Goal: Task Accomplishment & Management: Complete application form

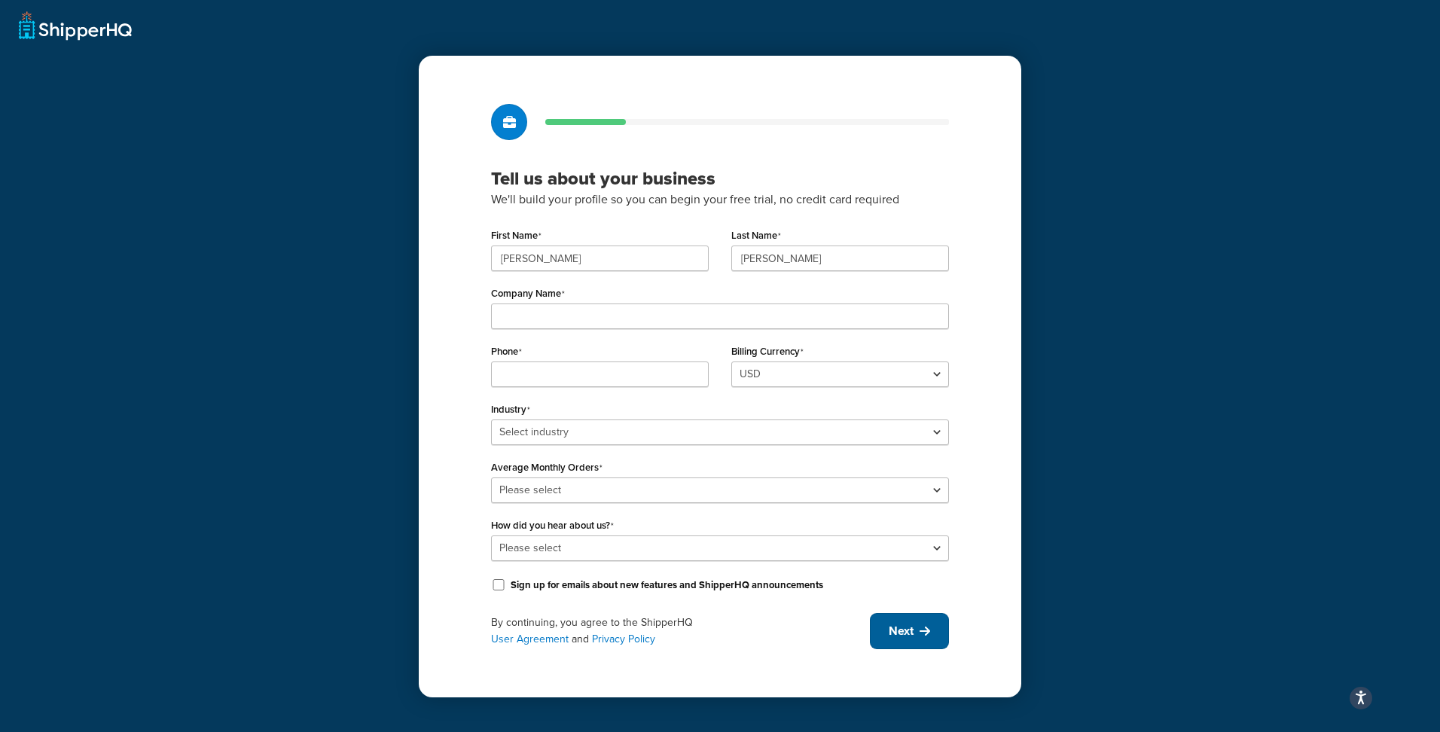
drag, startPoint x: 886, startPoint y: 632, endPoint x: 462, endPoint y: 279, distance: 551.2
click at [462, 279] on div "Tell us about your business We'll build your profile so you can begin your free…" at bounding box center [720, 377] width 602 height 642
drag, startPoint x: 536, startPoint y: 252, endPoint x: 304, endPoint y: 227, distance: 233.3
click at [310, 232] on div "Tell us about your business We'll build your profile so you can begin your free…" at bounding box center [720, 366] width 1440 height 732
type input "Vincent"
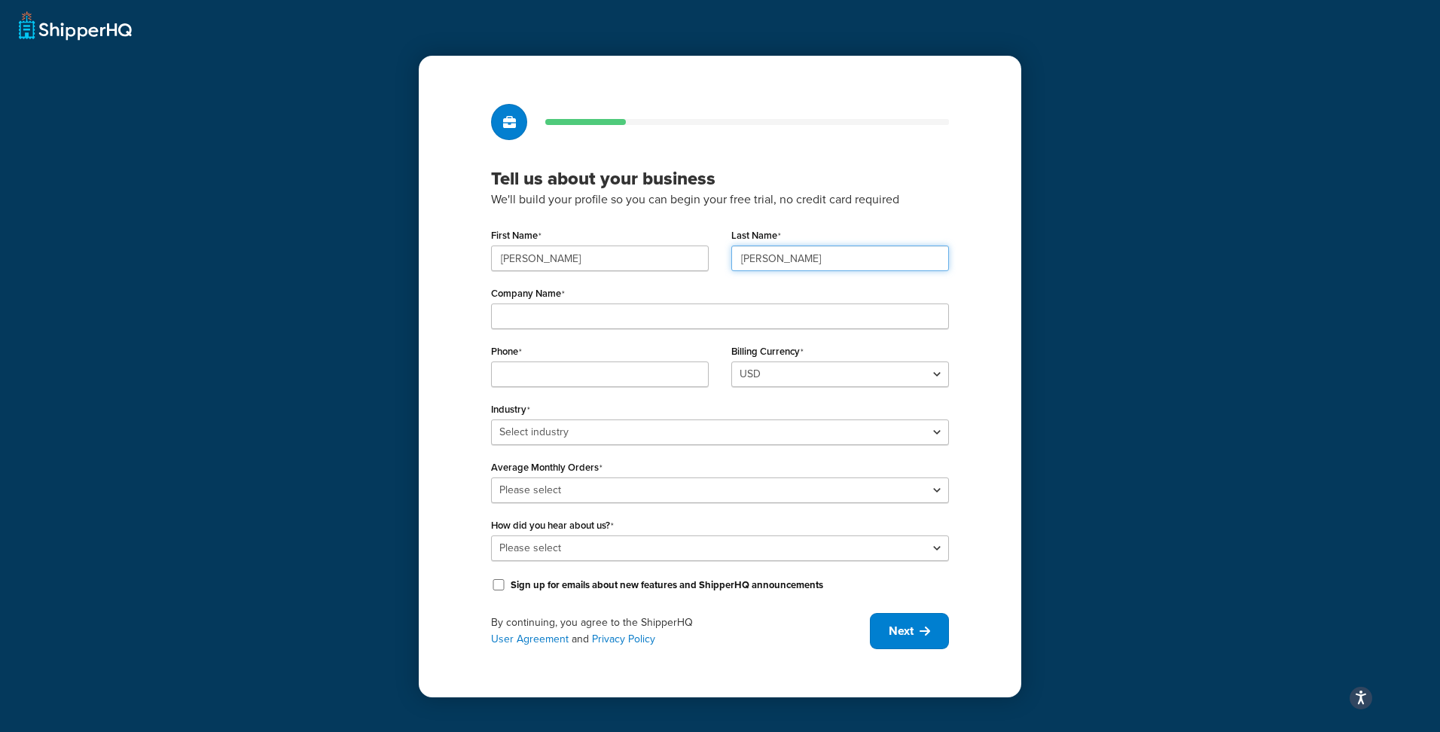
type input "Andrew"
type input "HealthPost"
type input "0274052263"
click at [814, 368] on select "USD" at bounding box center [840, 374] width 218 height 26
click at [731, 361] on select "USD" at bounding box center [840, 374] width 218 height 26
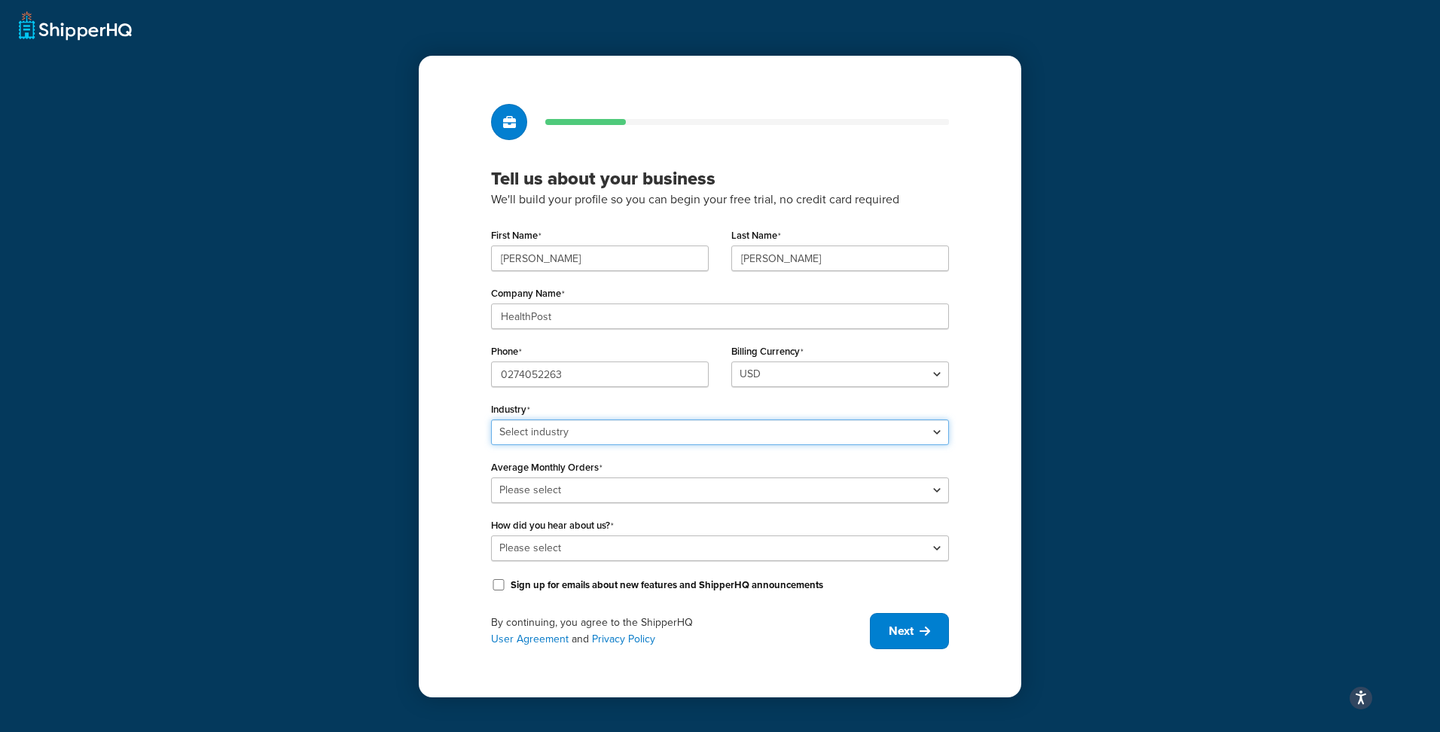
click at [660, 432] on select "Select industry Automotive Adult Agriculture Alcohol, Tobacco & CBD Arts & Craf…" at bounding box center [720, 432] width 458 height 26
select select "15"
click at [491, 419] on select "Select industry Automotive Adult Agriculture Alcohol, Tobacco & CBD Arts & Craf…" at bounding box center [720, 432] width 458 height 26
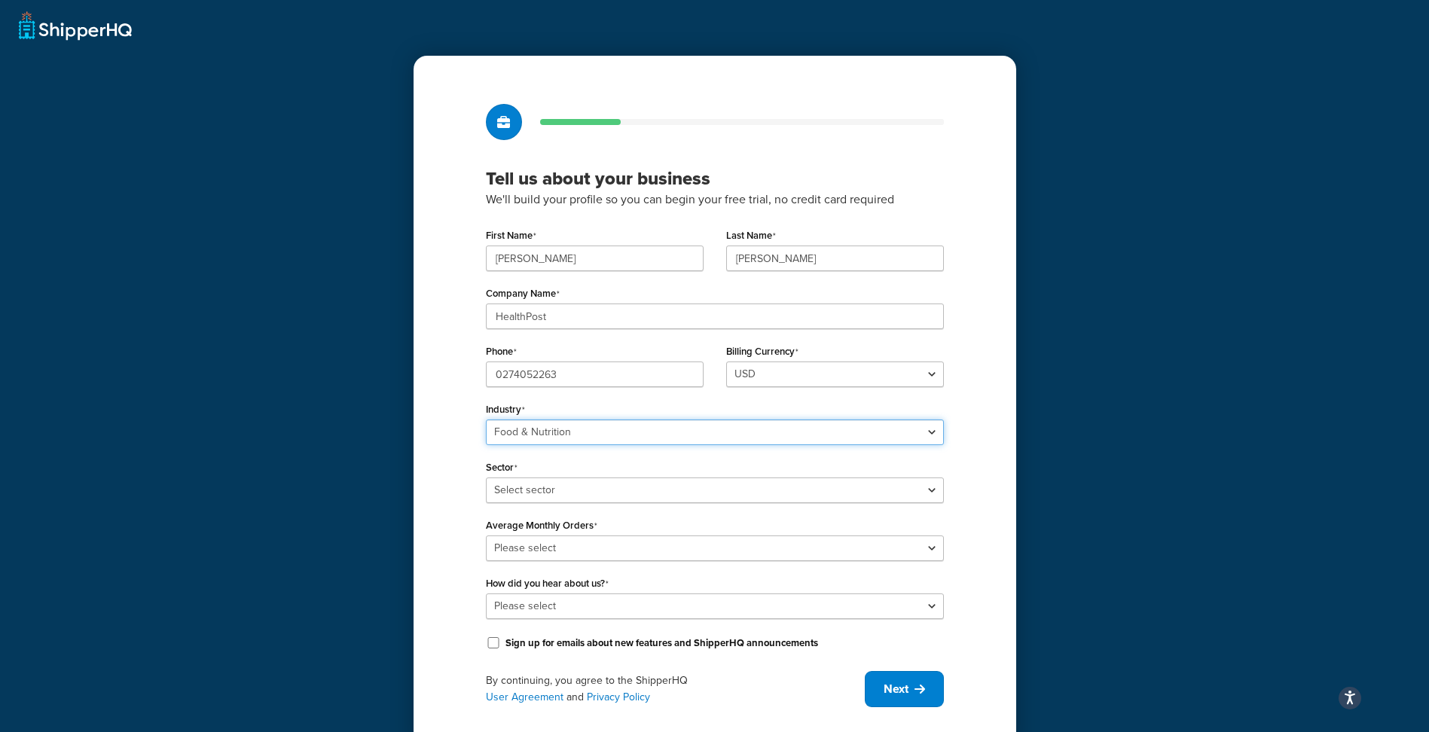
scroll to position [38, 0]
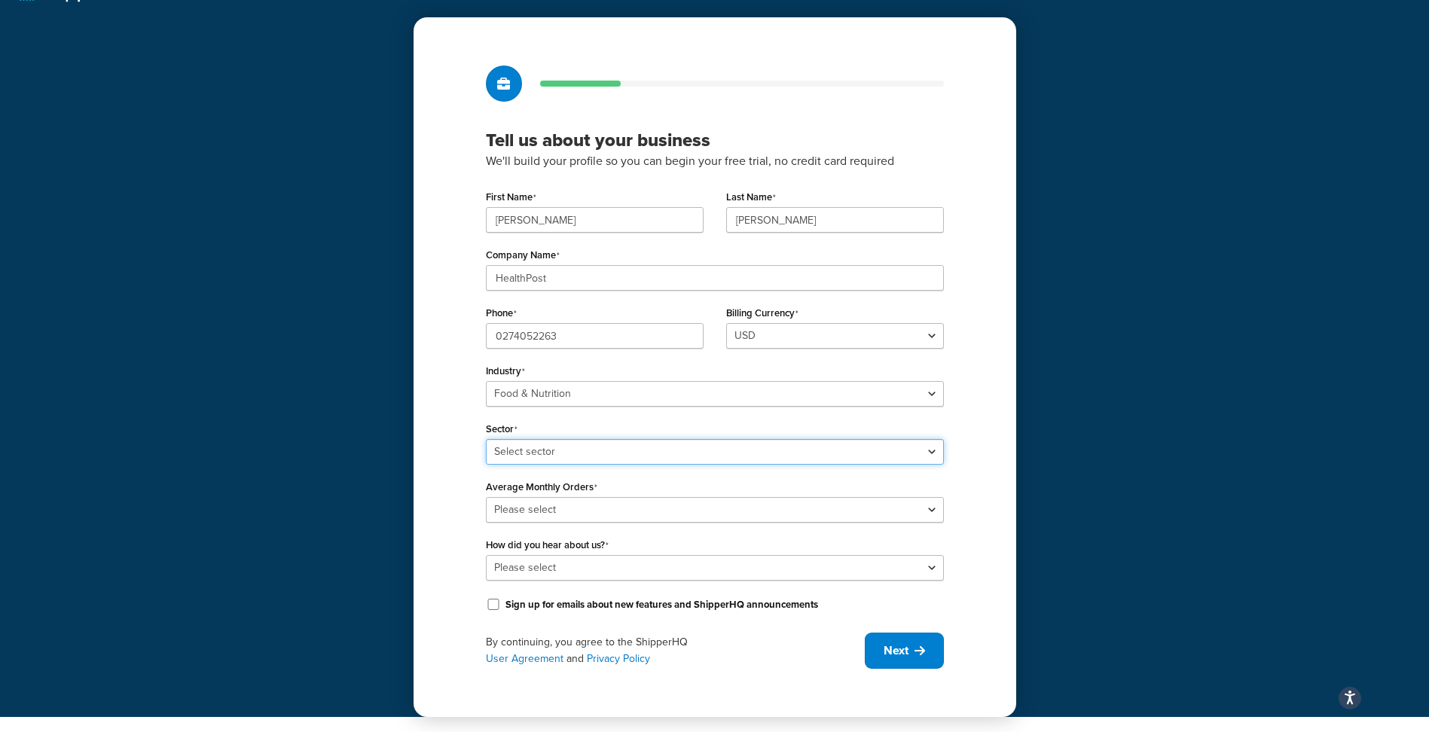
click at [636, 451] on select "Select sector Baby Food Bakery Bulk Foods Catering Chocolate & Confections Coff…" at bounding box center [715, 452] width 458 height 26
select select "36"
click at [486, 439] on select "Select sector Baby Food Bakery Bulk Foods Catering Chocolate & Confections Coff…" at bounding box center [715, 452] width 458 height 26
click at [586, 513] on select "Please select 0-500 501-1,000 1,001-10,000 10,001-20,000 Over 20,000" at bounding box center [715, 510] width 458 height 26
select select "3"
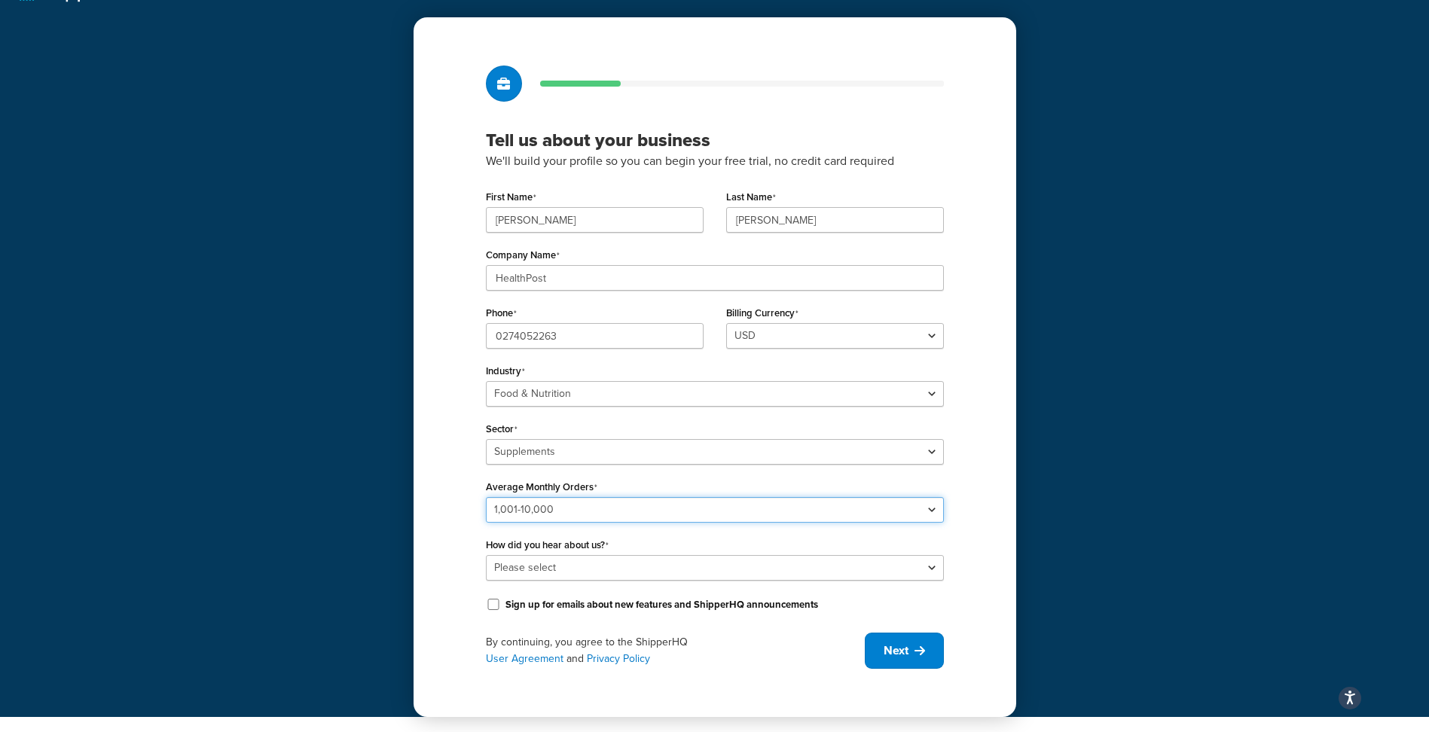
click at [486, 497] on select "Please select 0-500 501-1,000 1,001-10,000 10,001-20,000 Over 20,000" at bounding box center [715, 510] width 458 height 26
click at [579, 557] on select "Please select Online Search App Store or Marketplace Listing Referred by Agency…" at bounding box center [715, 568] width 458 height 26
select select "10"
click at [486, 555] on select "Please select Online Search App Store or Marketplace Listing Referred by Agency…" at bounding box center [715, 568] width 458 height 26
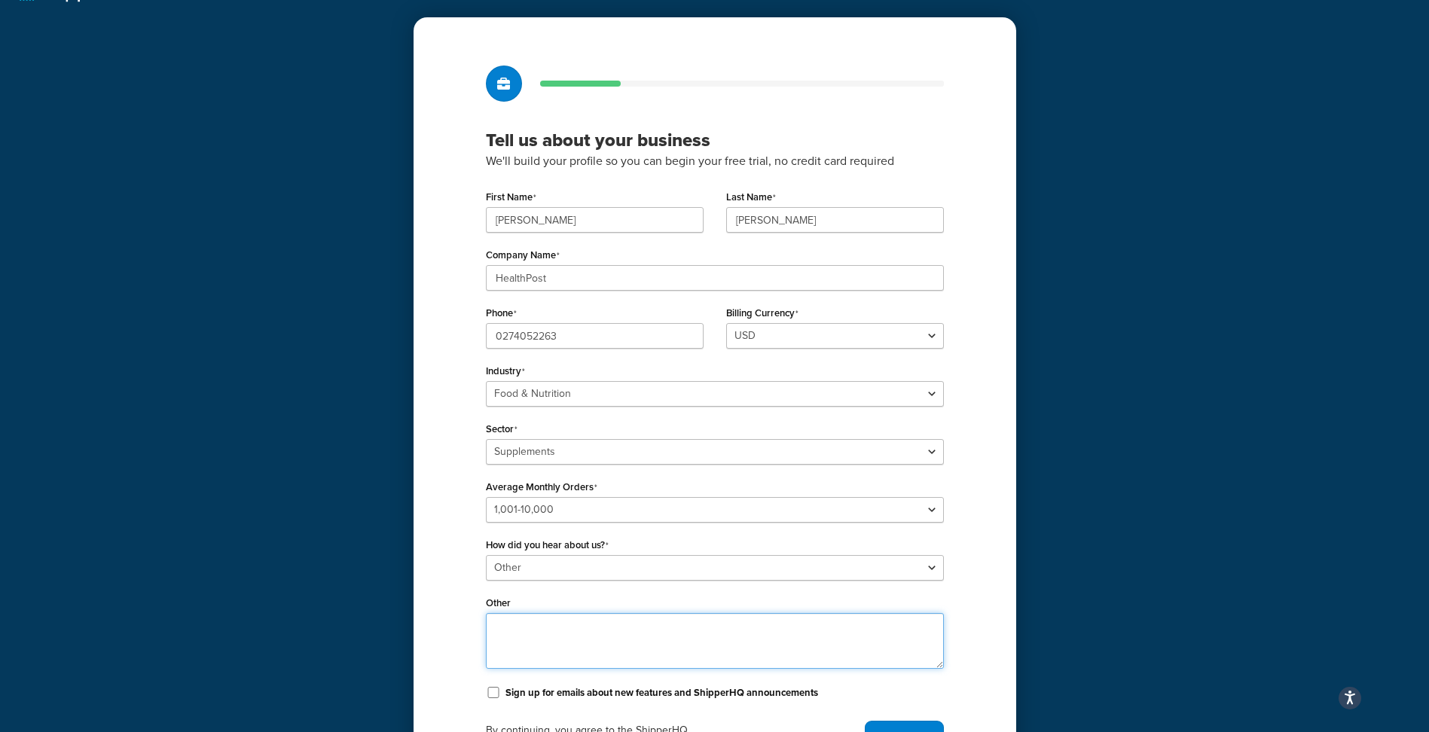
click at [551, 646] on textarea "Other" at bounding box center [715, 641] width 458 height 56
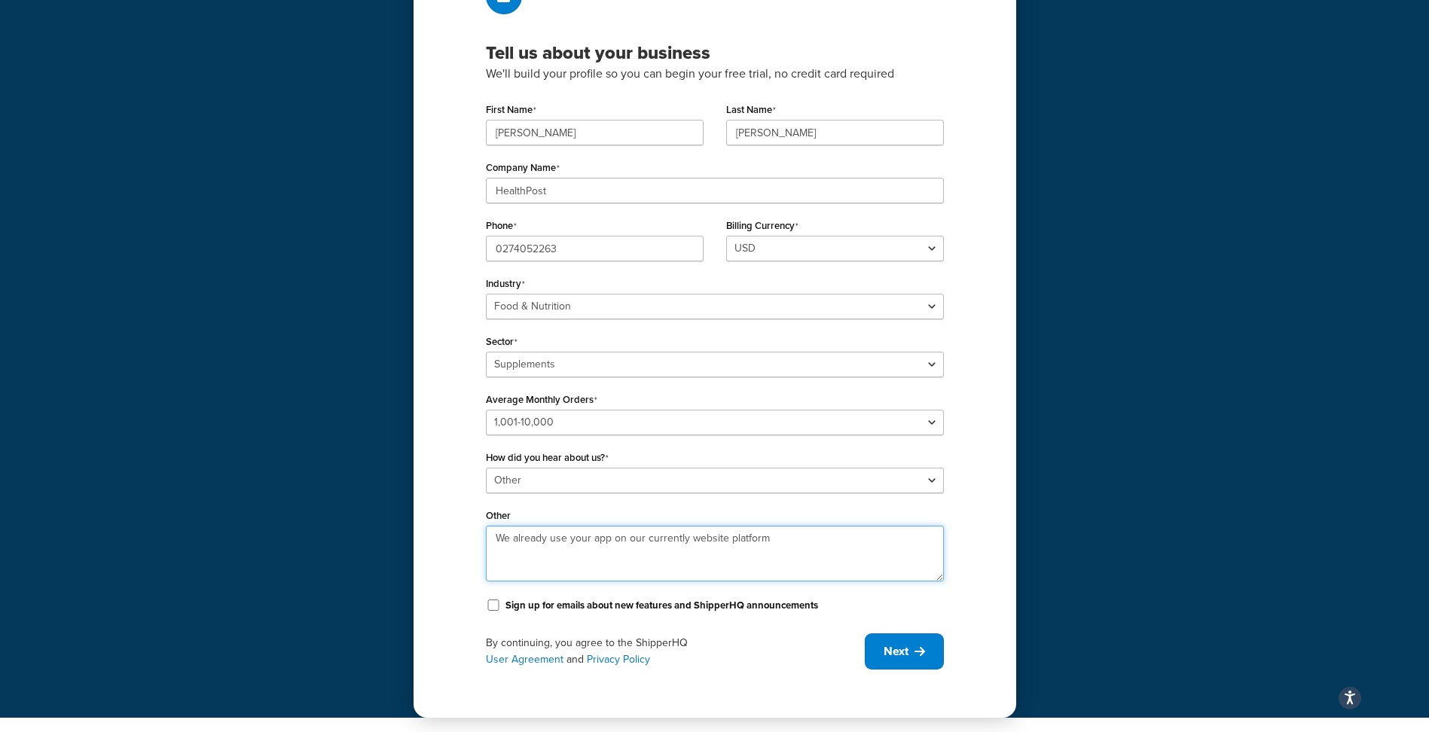
scroll to position [127, 0]
type textarea "We already use your app on our currently website platform"
click at [892, 660] on button "Next" at bounding box center [904, 651] width 79 height 36
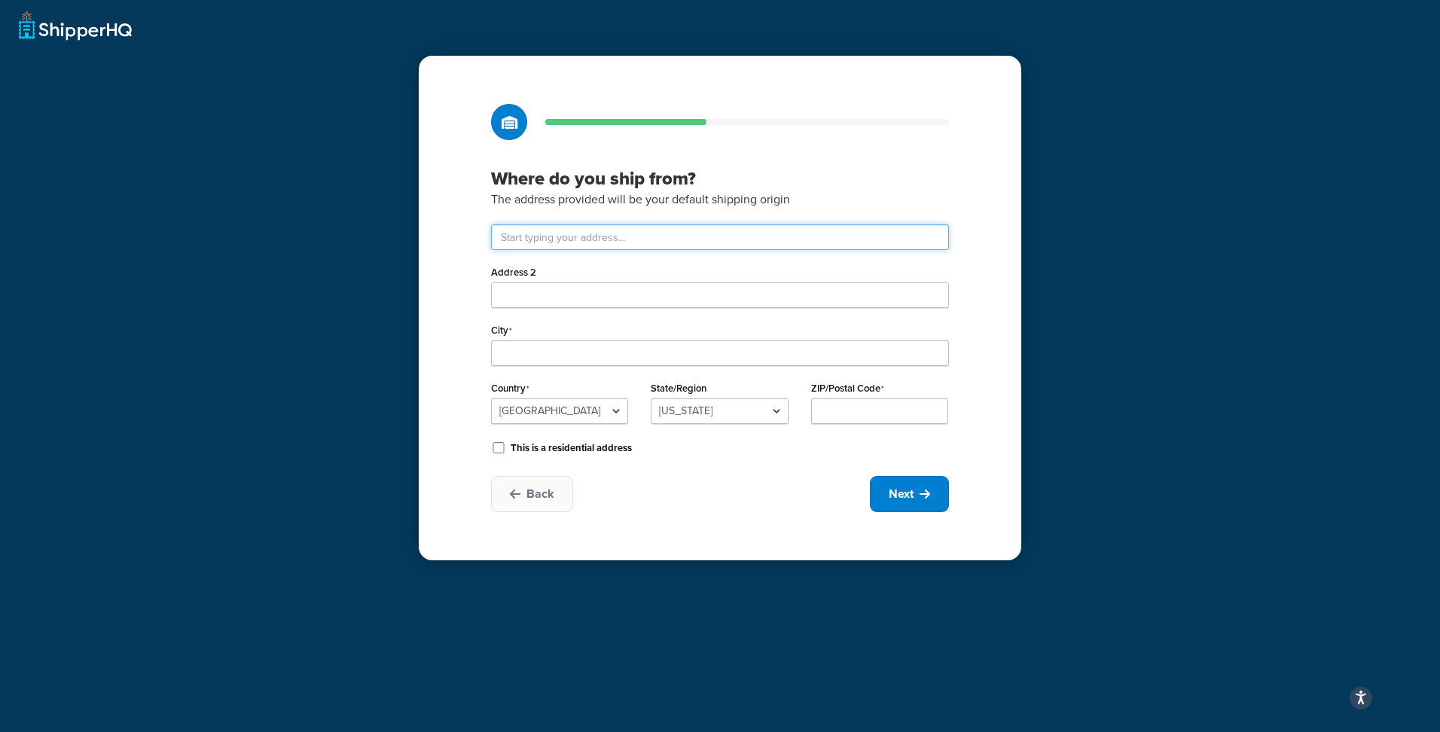
click at [693, 242] on input "text" at bounding box center [720, 237] width 458 height 26
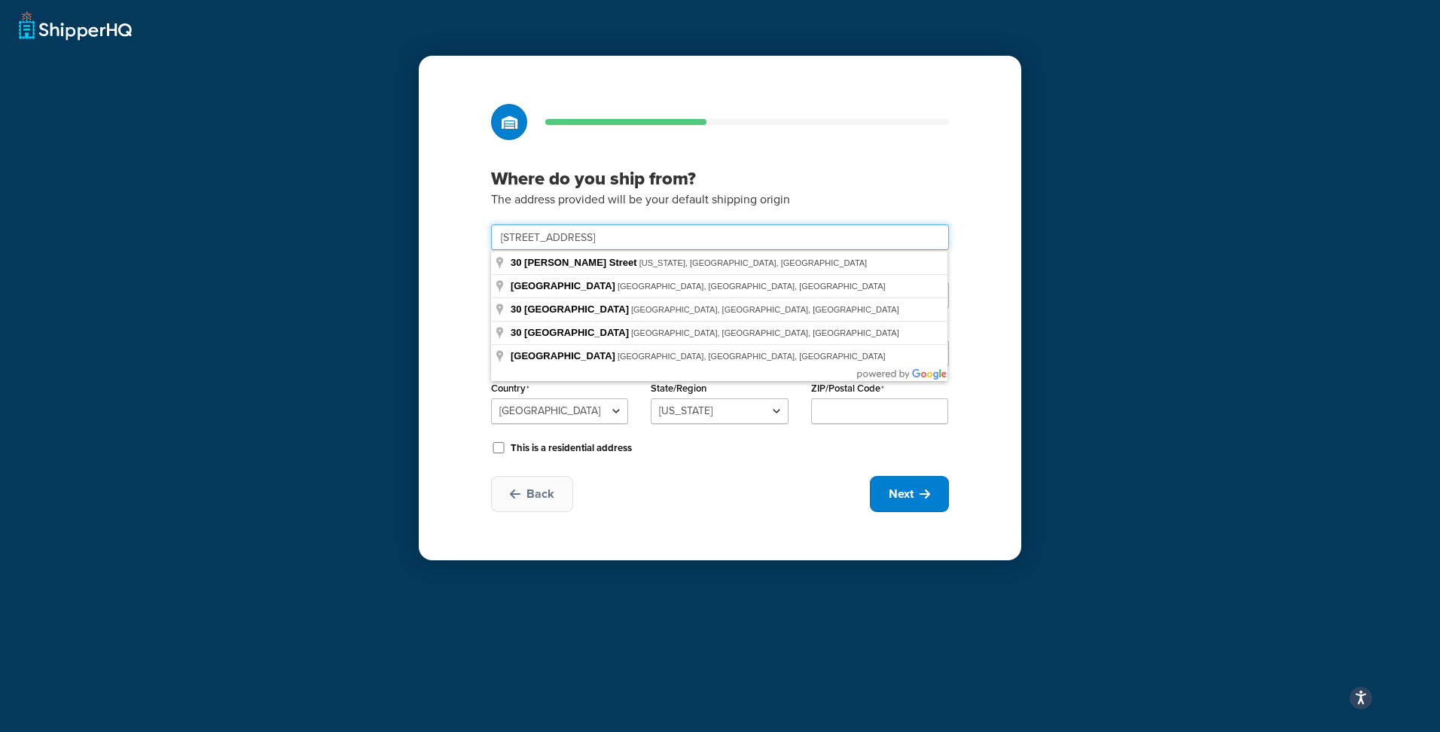
type input "30 Orion street collingwood"
click at [749, 484] on div "Back Next" at bounding box center [720, 494] width 458 height 36
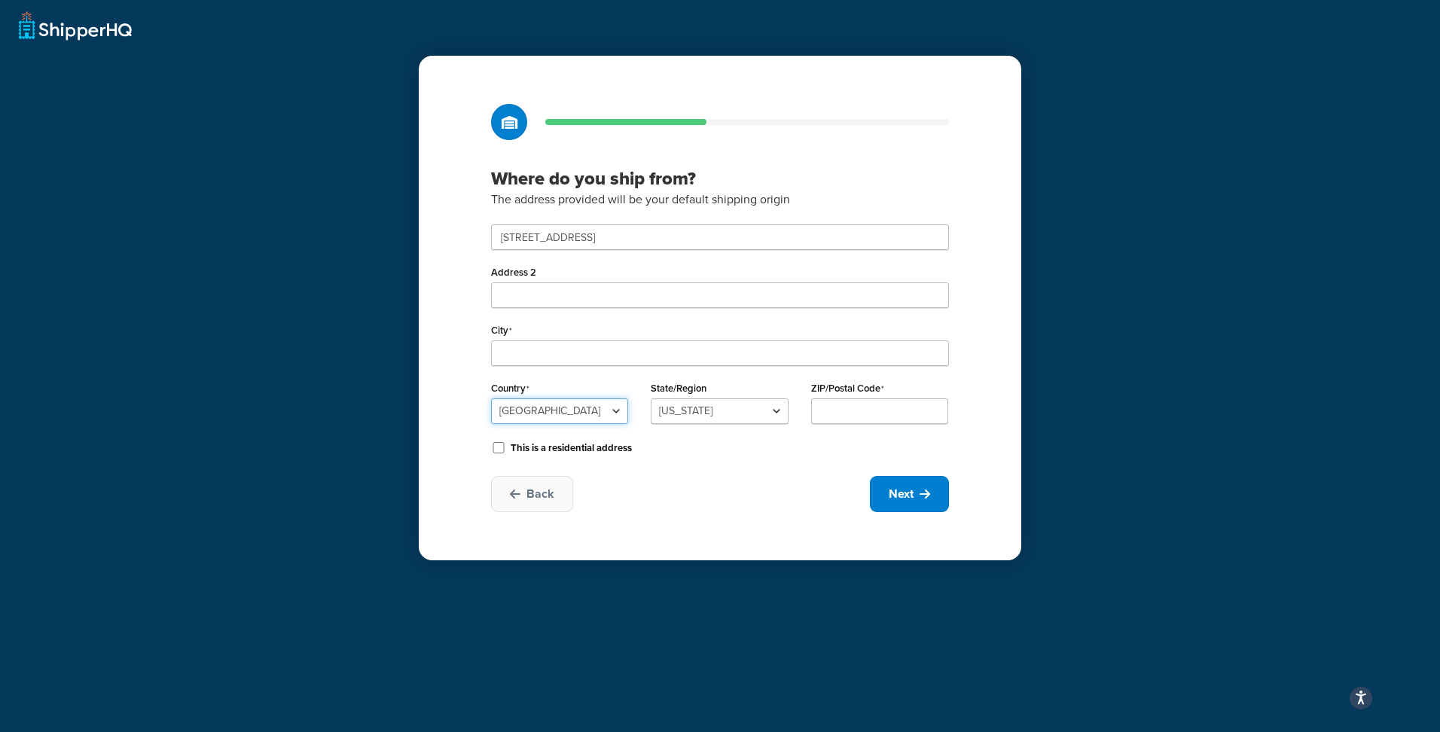
click at [541, 401] on select "United States United Kingdom Afghanistan Åland Islands Albania Algeria American…" at bounding box center [559, 411] width 137 height 26
select select "1154"
click at [491, 398] on select "United States United Kingdom Afghanistan Åland Islands Albania Algeria American…" at bounding box center [559, 411] width 137 height 26
click at [694, 246] on input "30 Orion street collingwood" at bounding box center [720, 237] width 458 height 26
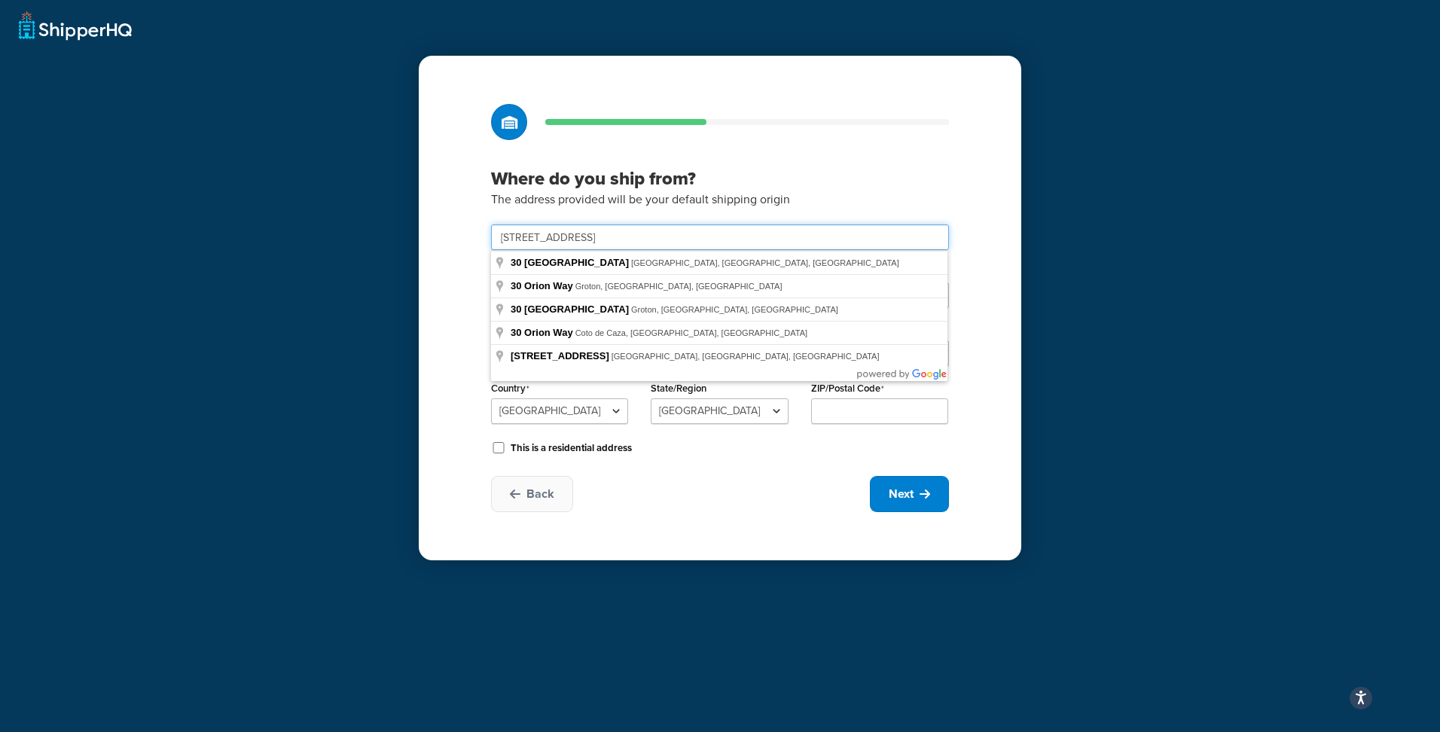
type input "30 Orion street"
click at [691, 408] on select "Auckland Bay of Plenty Canterbury Gisborne Hawkes Bay Manawatu-Wanganui Marlbor…" at bounding box center [719, 411] width 137 height 26
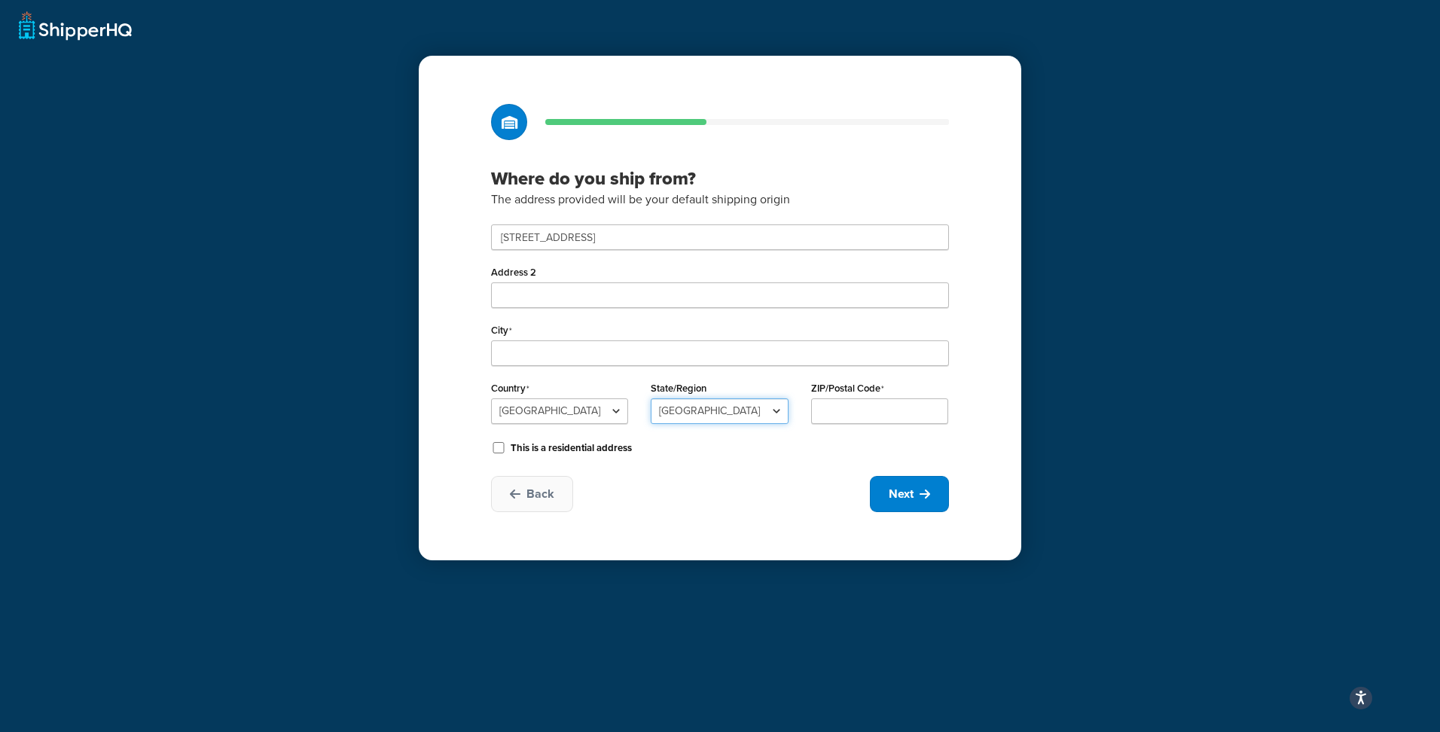
select select "1108"
click at [651, 398] on select "Auckland Bay of Plenty Canterbury Gisborne Hawkes Bay Manawatu-Wanganui Marlbor…" at bounding box center [719, 411] width 137 height 26
click at [569, 358] on input "City" at bounding box center [720, 353] width 458 height 26
type input "Collingwood"
click at [868, 422] on input "ZIP/Postal Code" at bounding box center [879, 411] width 137 height 26
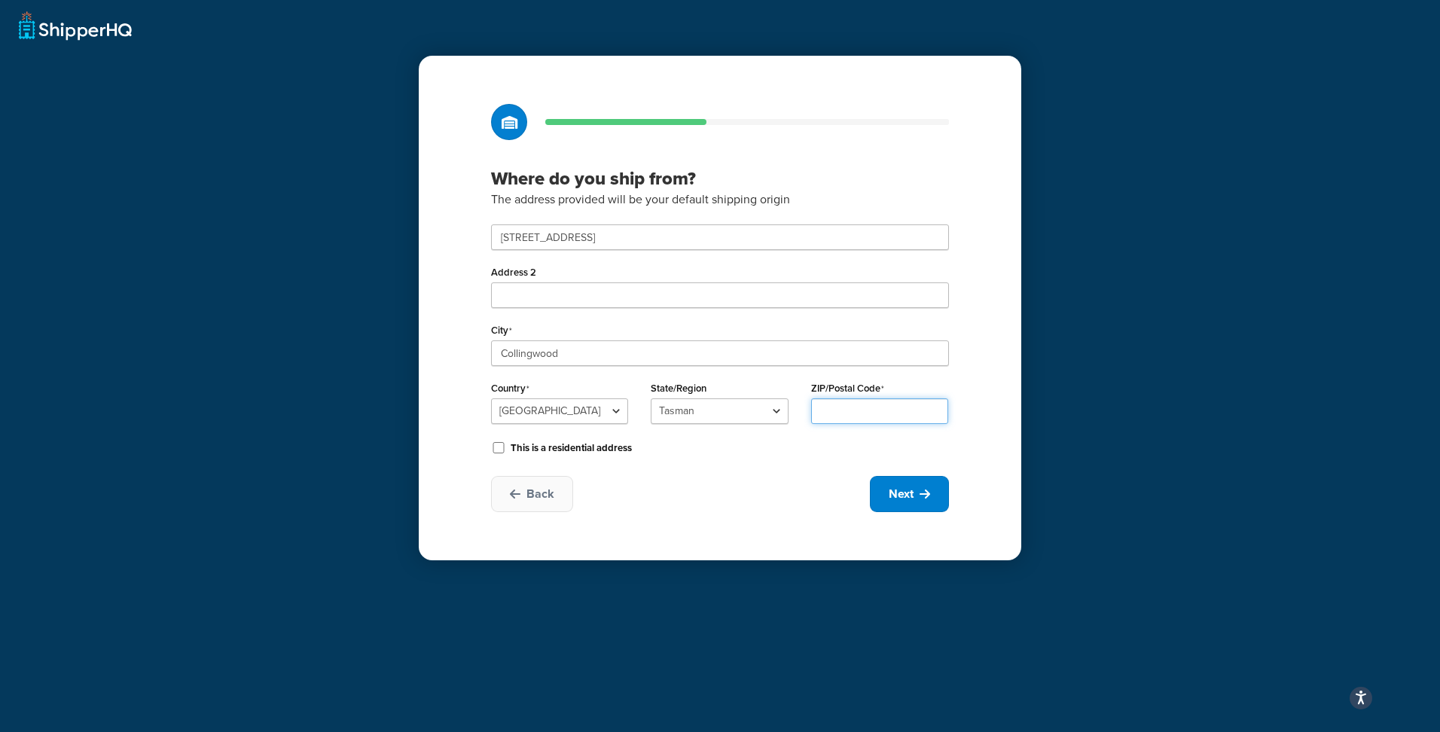
type input "4"
type input "7073"
click at [920, 497] on icon at bounding box center [925, 494] width 11 height 12
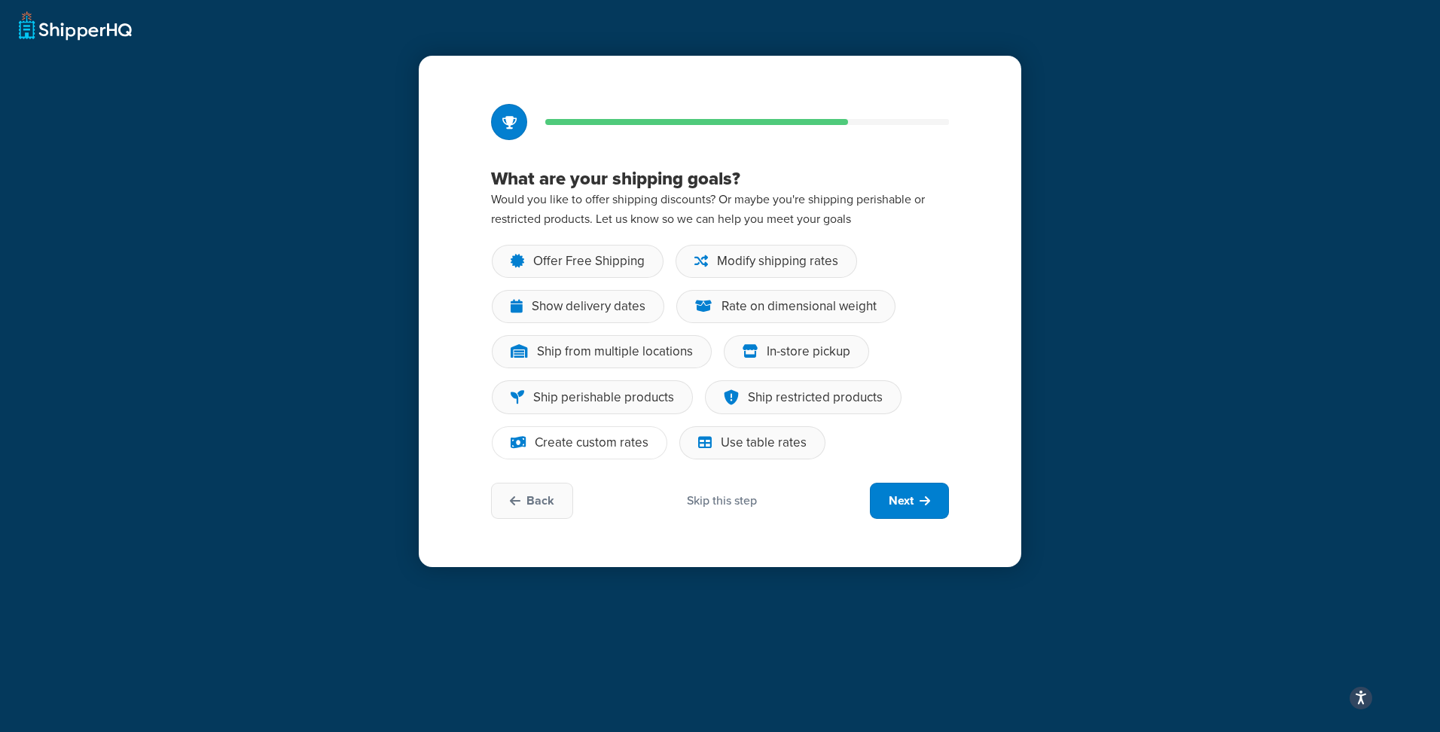
click at [633, 439] on div "Create custom rates" at bounding box center [592, 442] width 114 height 15
click at [0, 0] on input "Create custom rates" at bounding box center [0, 0] width 0 height 0
click at [773, 446] on div "Use table rates" at bounding box center [764, 442] width 86 height 15
click at [0, 0] on input "Use table rates" at bounding box center [0, 0] width 0 height 0
click at [917, 496] on button "Next" at bounding box center [909, 501] width 79 height 36
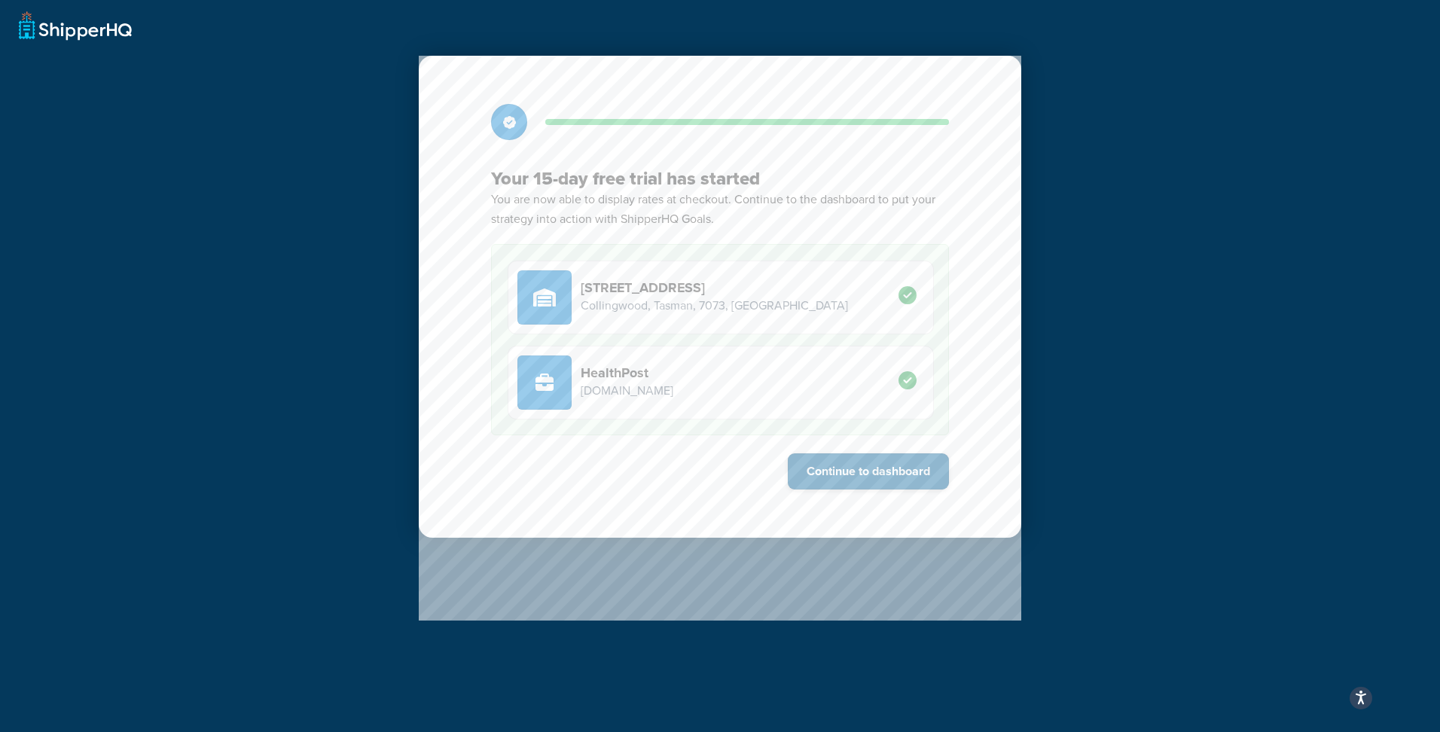
click at [861, 472] on button "Continue to dashboard" at bounding box center [868, 471] width 161 height 36
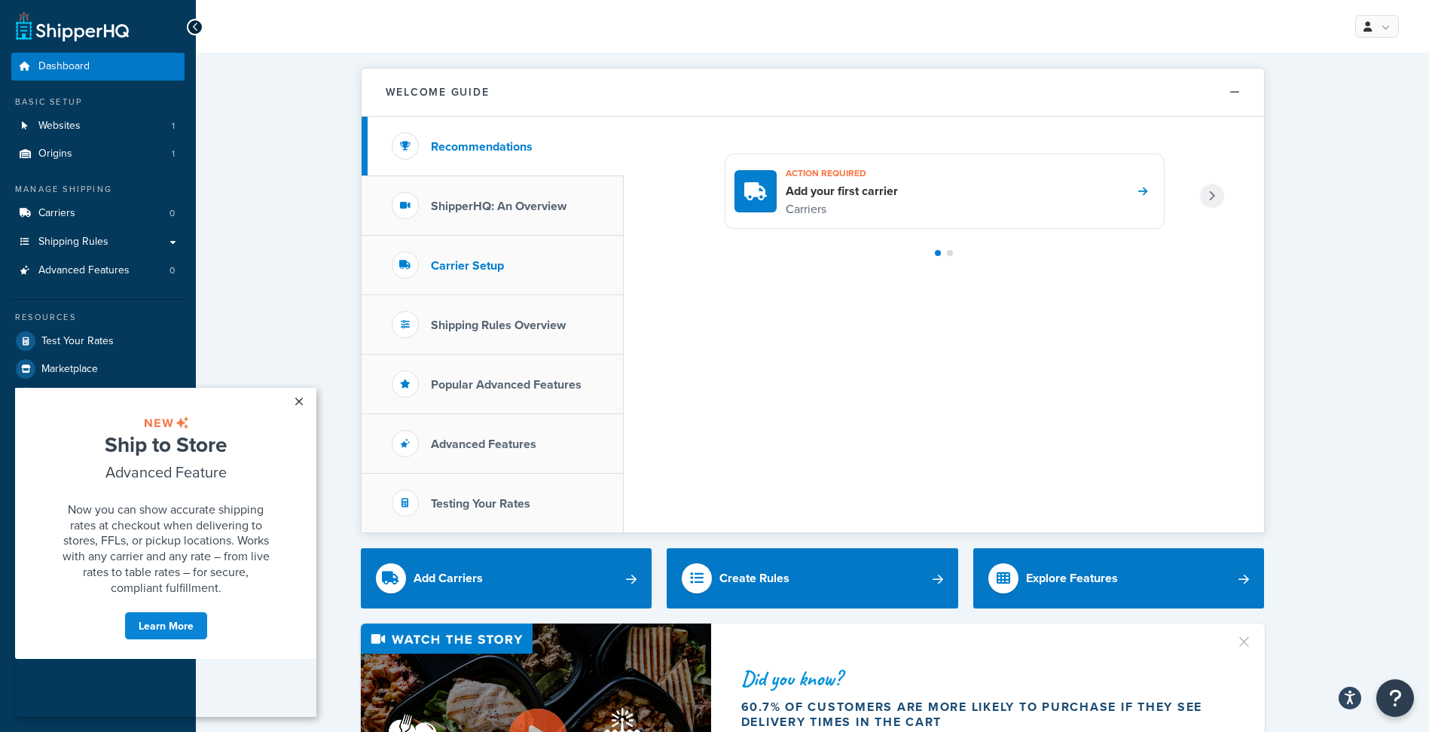
click at [444, 264] on h3 "Carrier Setup" at bounding box center [467, 266] width 73 height 14
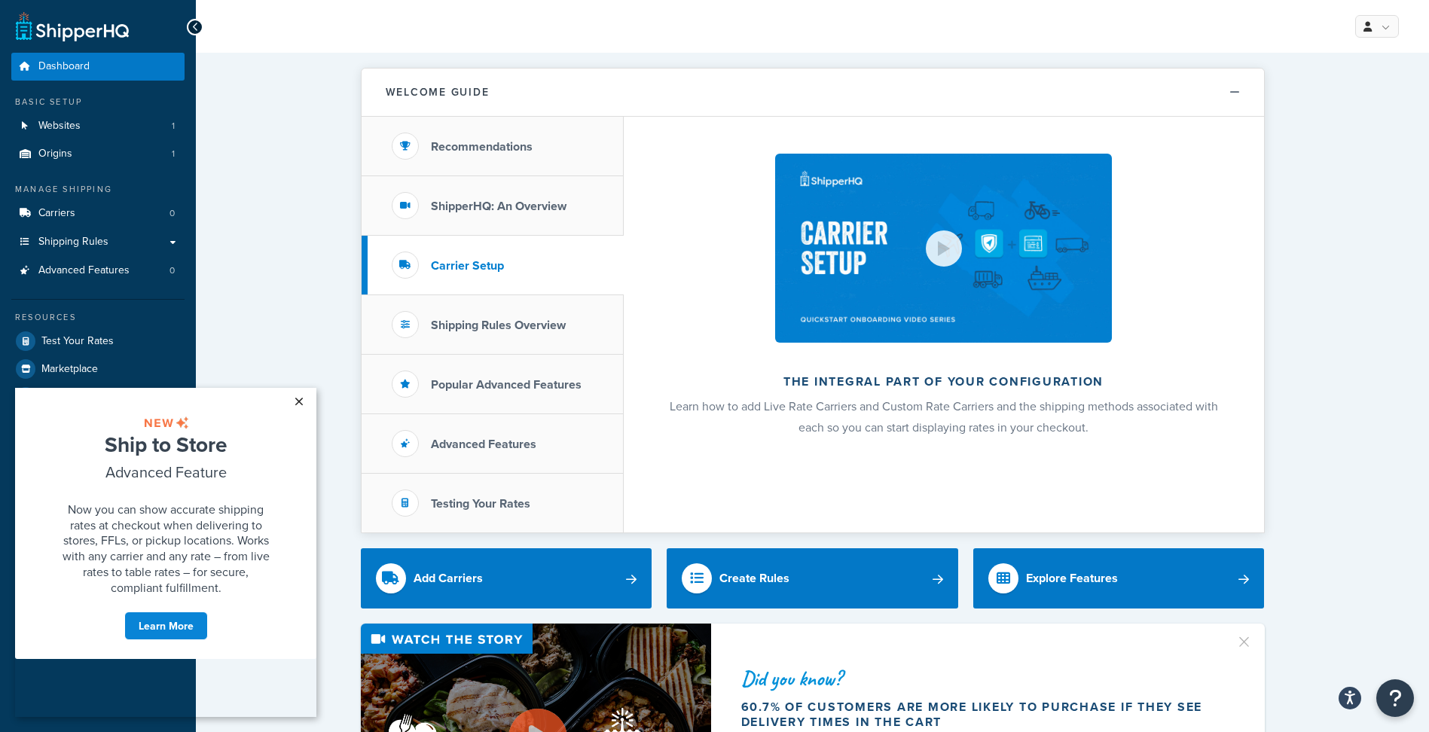
click at [299, 398] on link "×" at bounding box center [298, 401] width 26 height 27
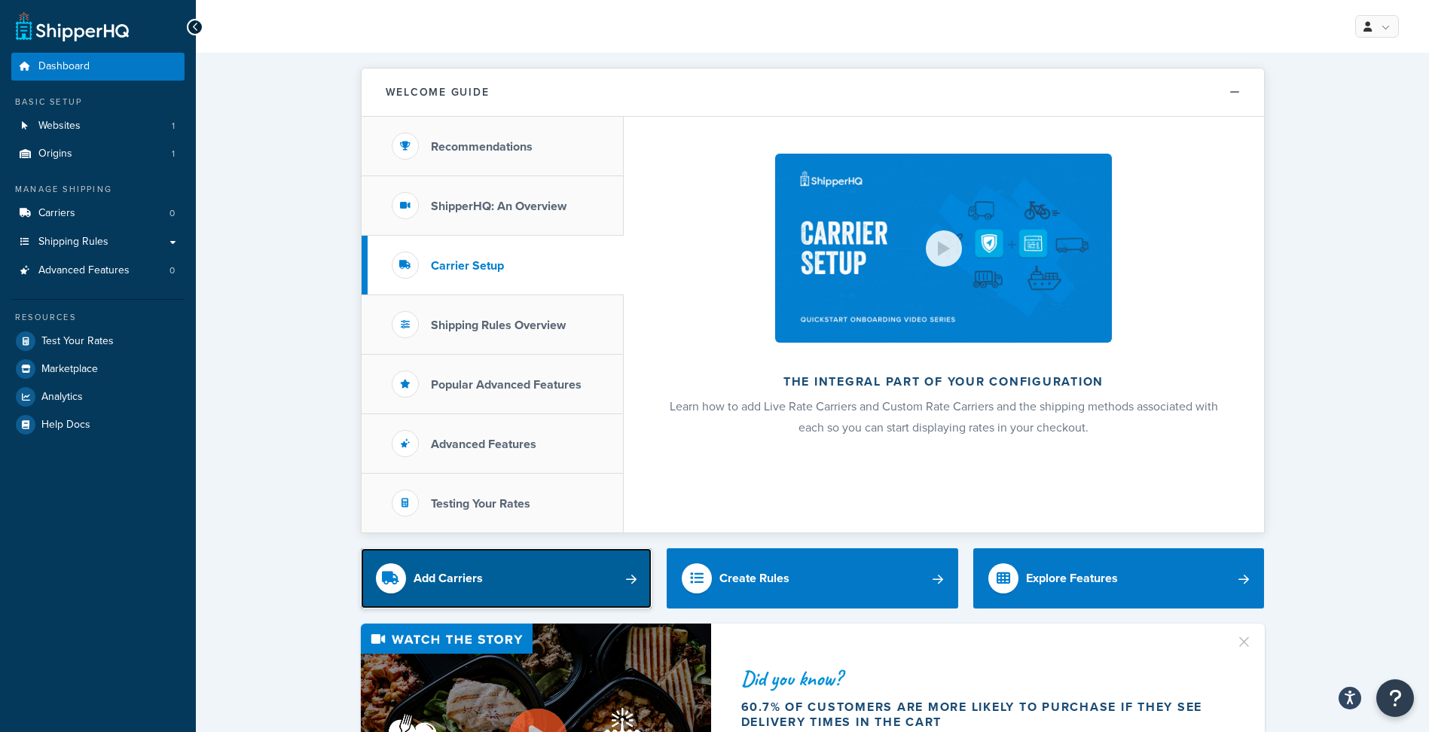
click at [596, 572] on link "Add Carriers" at bounding box center [506, 578] width 291 height 60
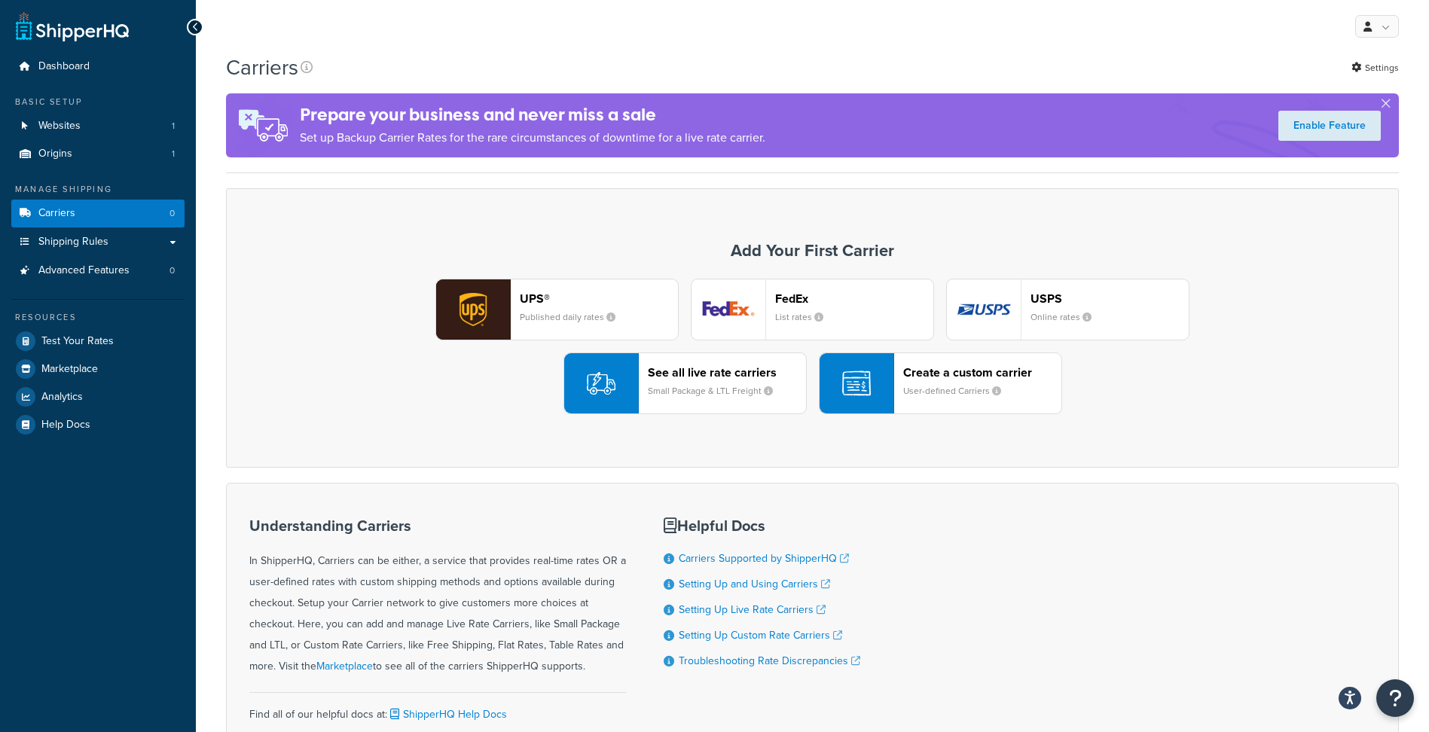
click at [931, 392] on small "User-defined Carriers" at bounding box center [958, 391] width 110 height 14
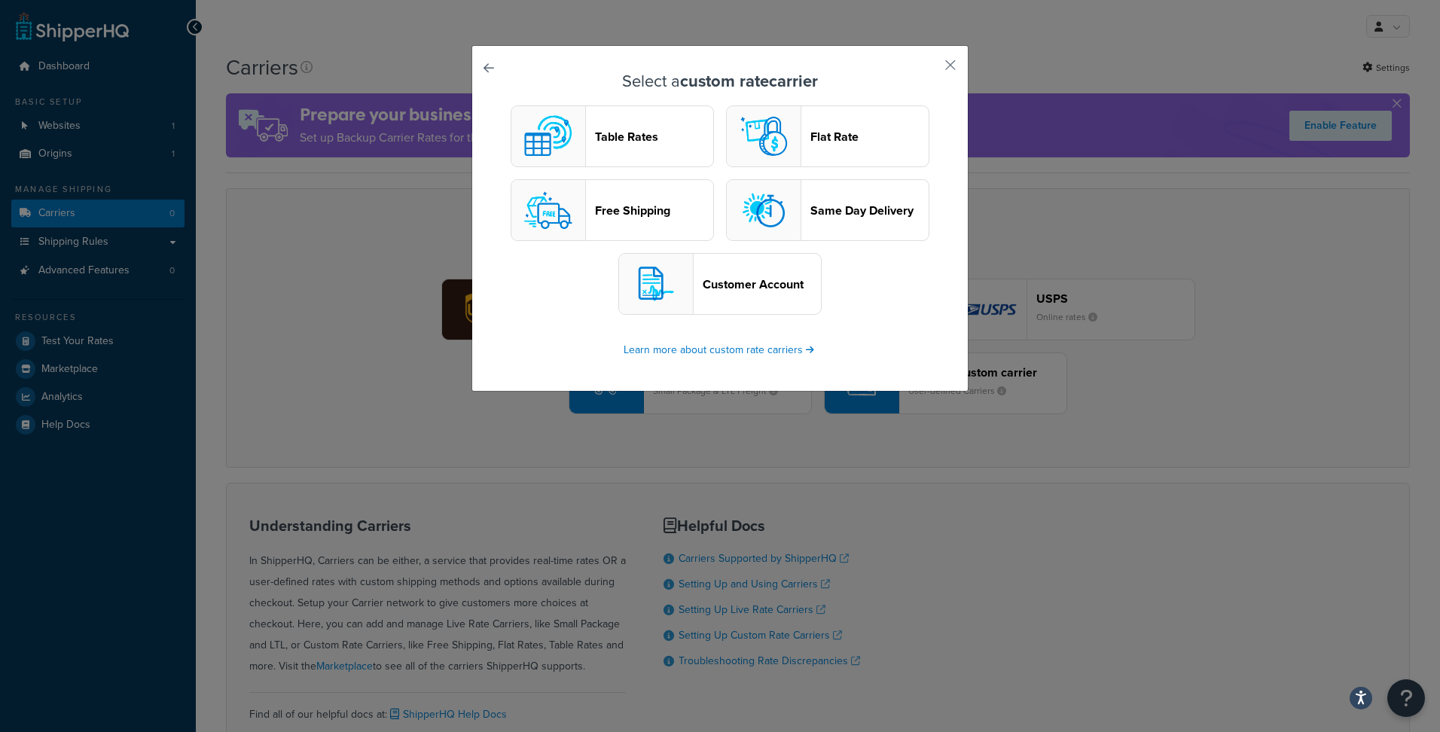
click at [639, 143] on header "Table Rates" at bounding box center [654, 137] width 118 height 14
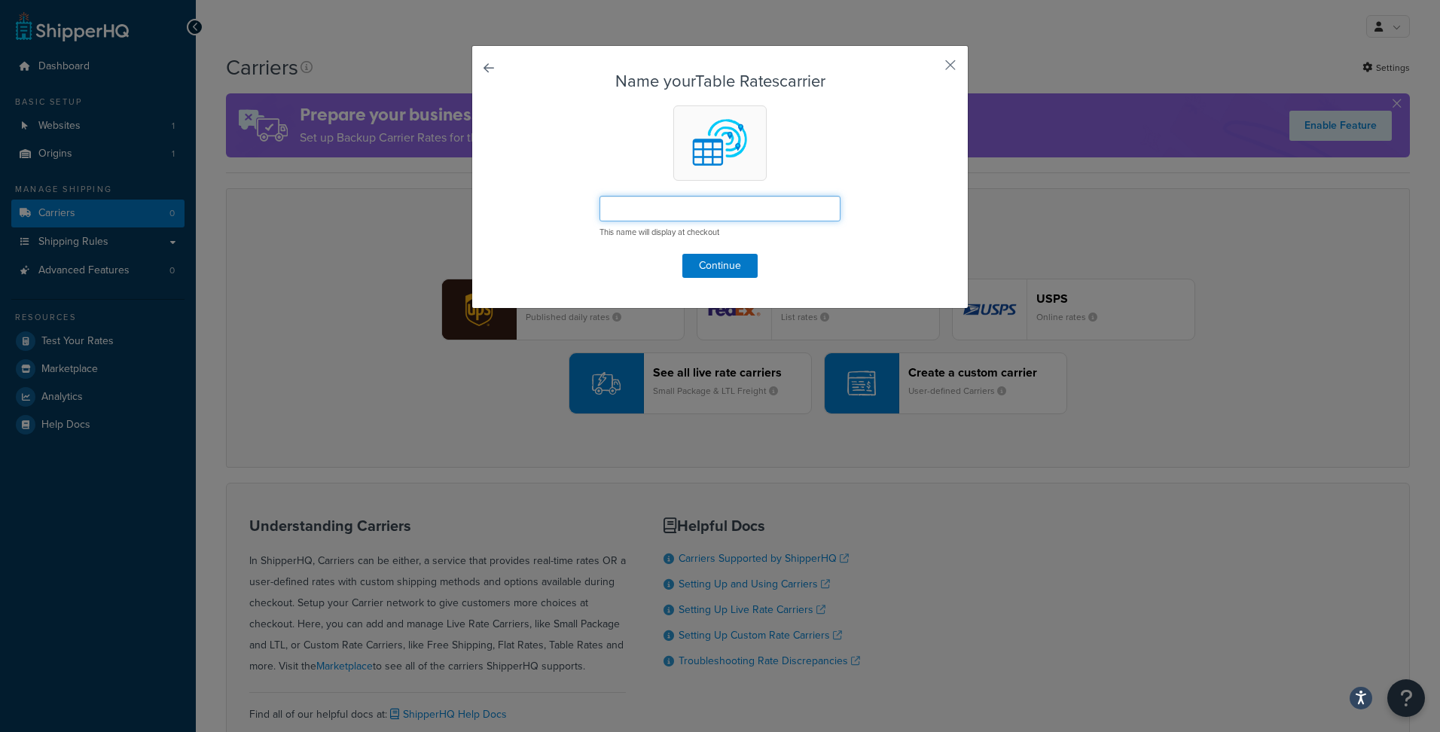
click at [656, 199] on input "text" at bounding box center [719, 209] width 241 height 26
type input "NZ Post"
click at [712, 255] on button "Continue" at bounding box center [719, 266] width 75 height 24
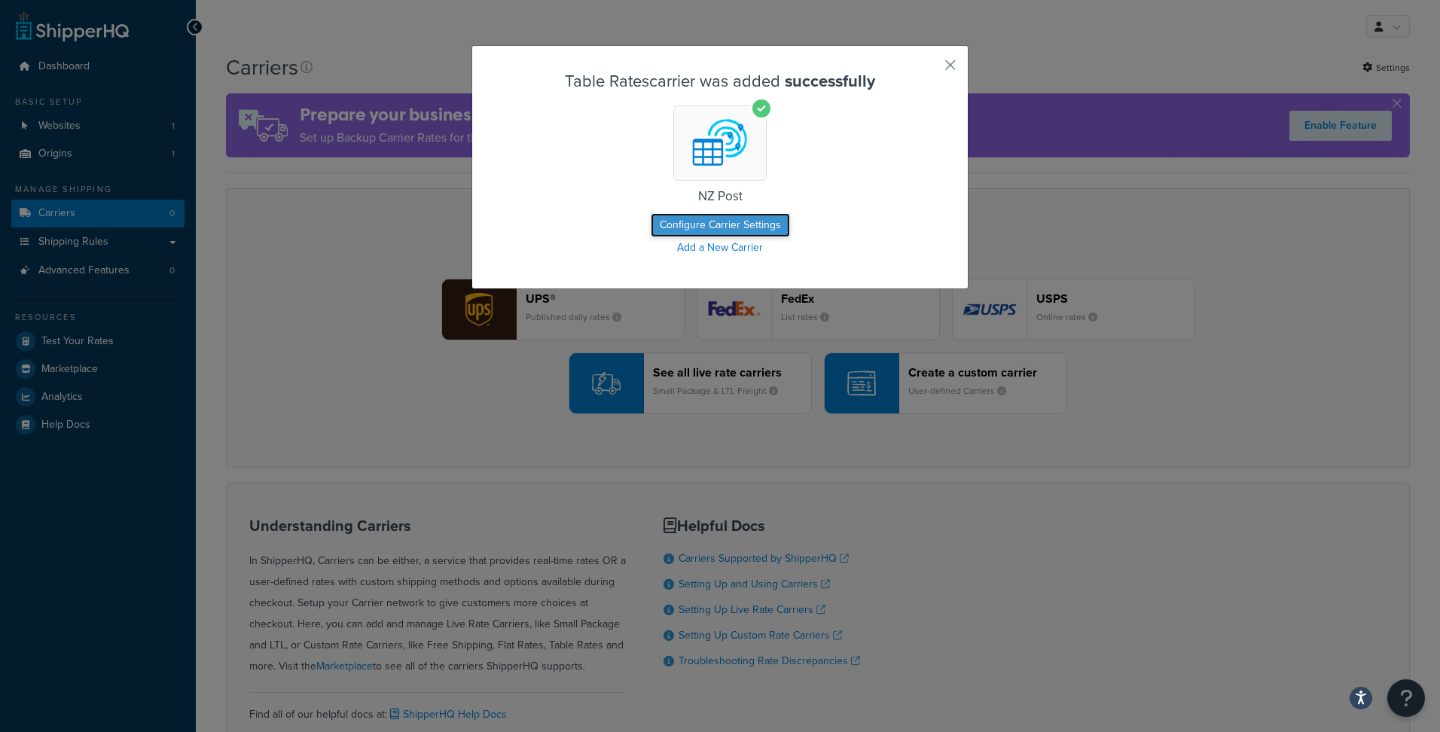
click at [717, 220] on button "Configure Carrier Settings" at bounding box center [720, 225] width 139 height 24
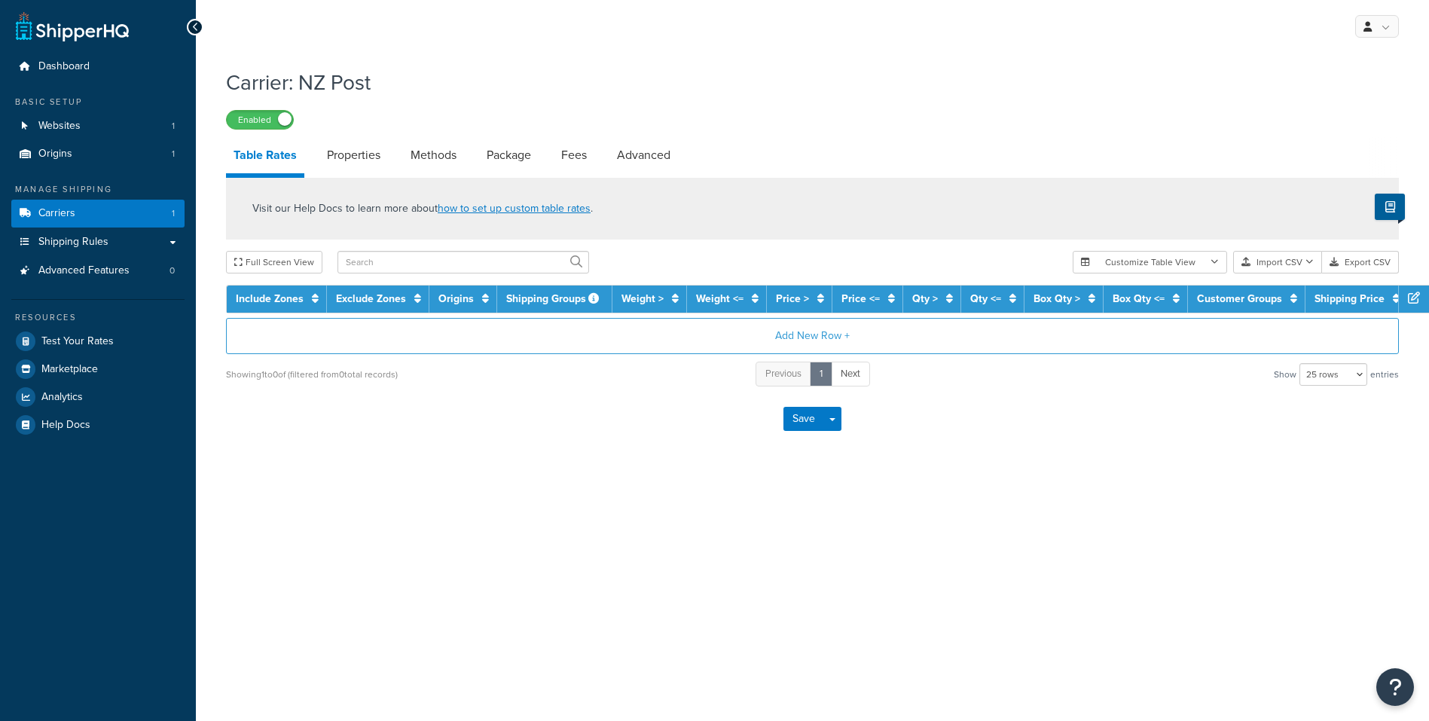
select select "25"
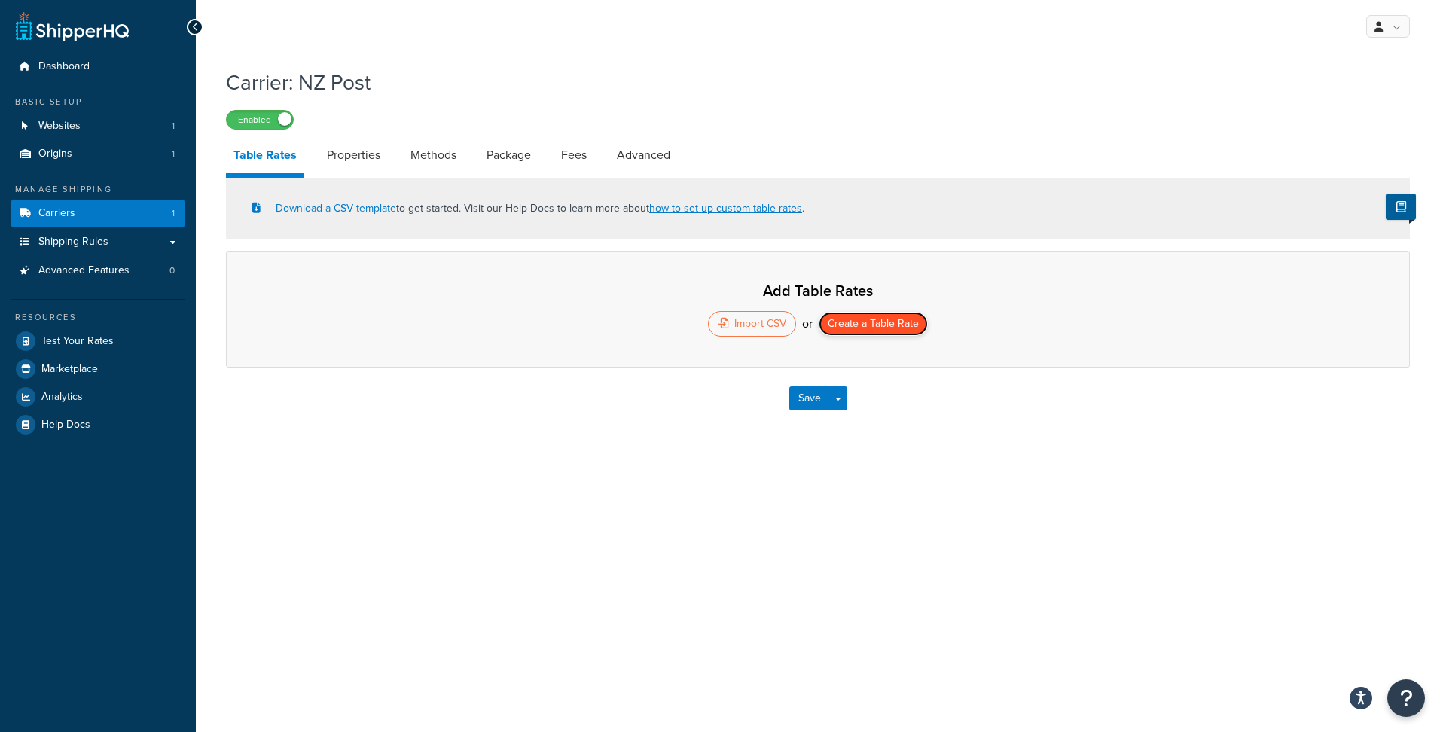
click at [892, 330] on button "Create a Table Rate" at bounding box center [873, 324] width 109 height 24
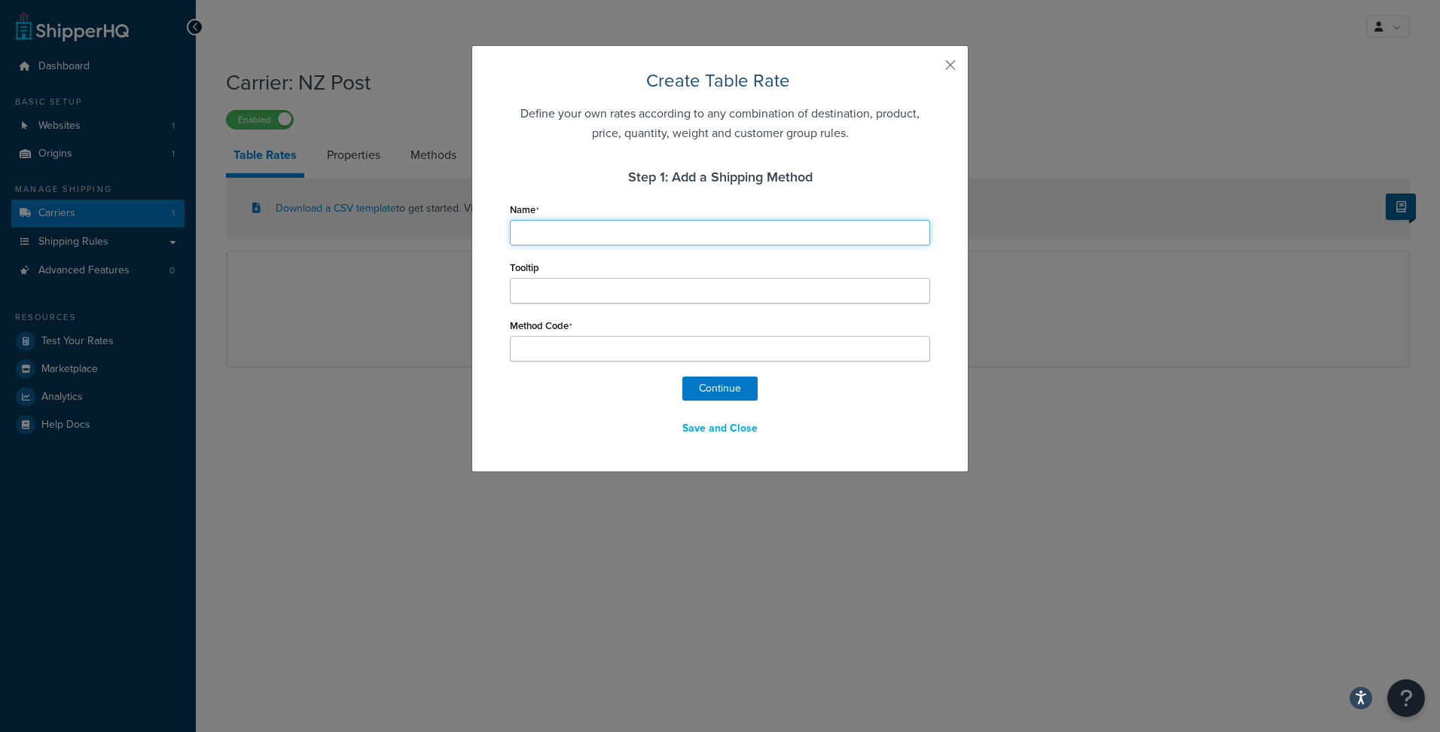
click at [564, 226] on input "Name" at bounding box center [720, 233] width 420 height 26
type input "N"
type input "NZ"
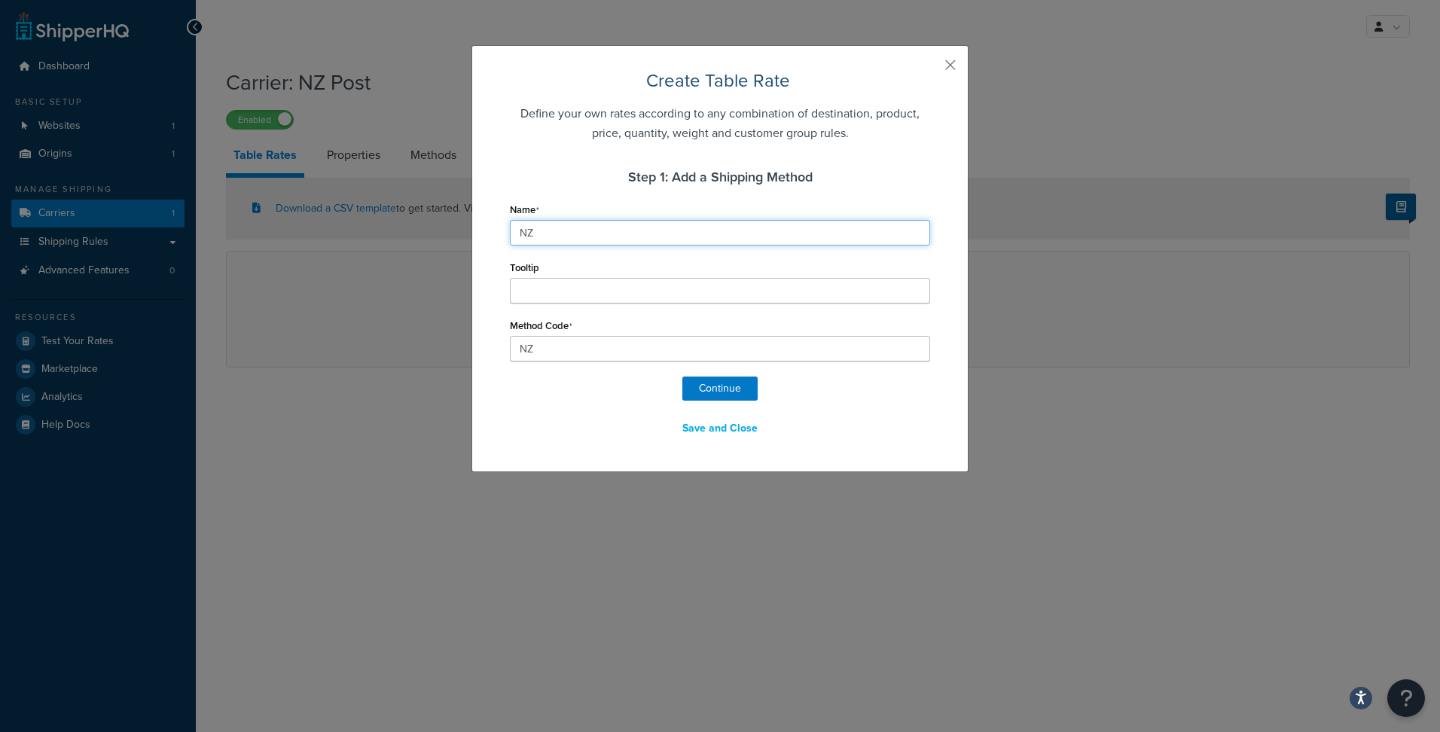
type input "NZ"
type input "NZ_"
type input "NZ N"
type input "NZ_N"
type input "NZ Na"
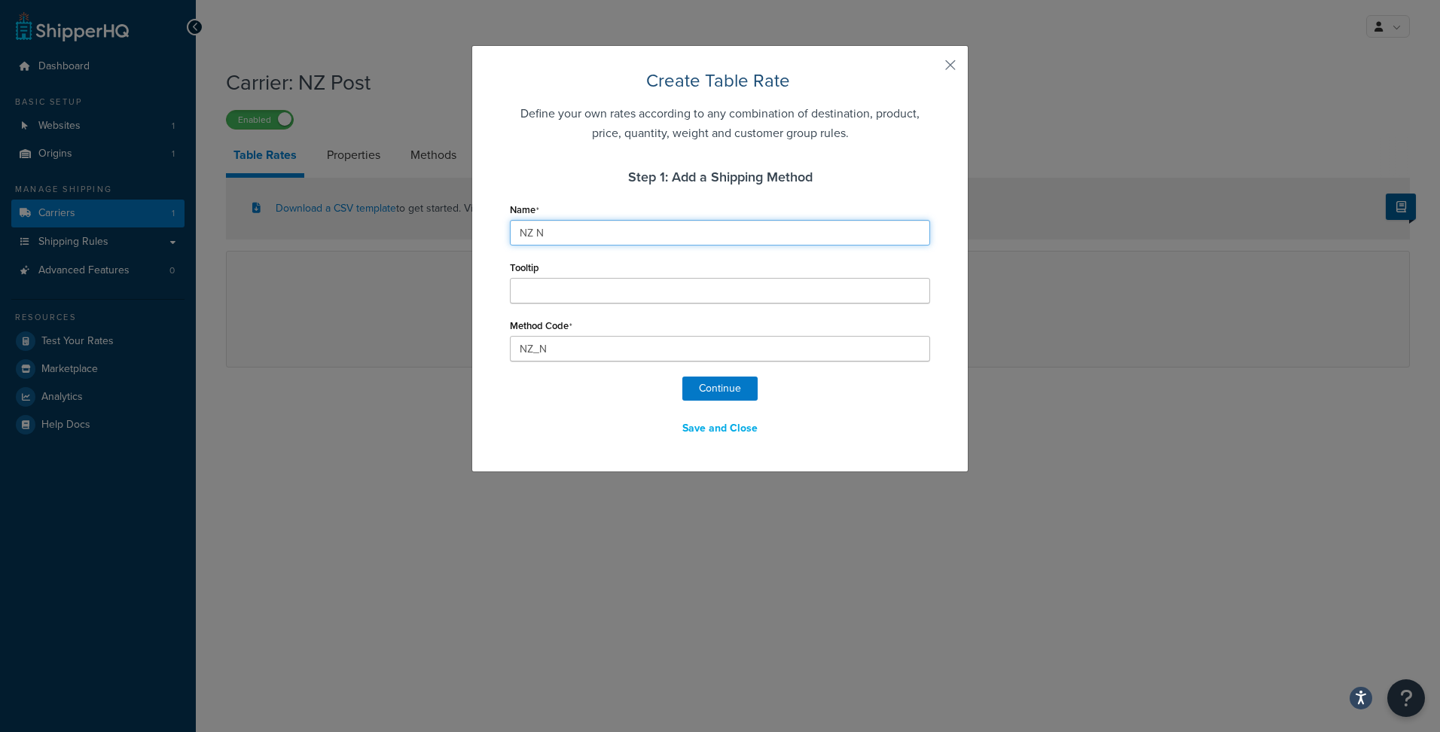
type input "NZ_Na"
type input "NZ Nat"
type input "NZ_Nat"
type input "NZ Nati"
type input "NZ_Nati"
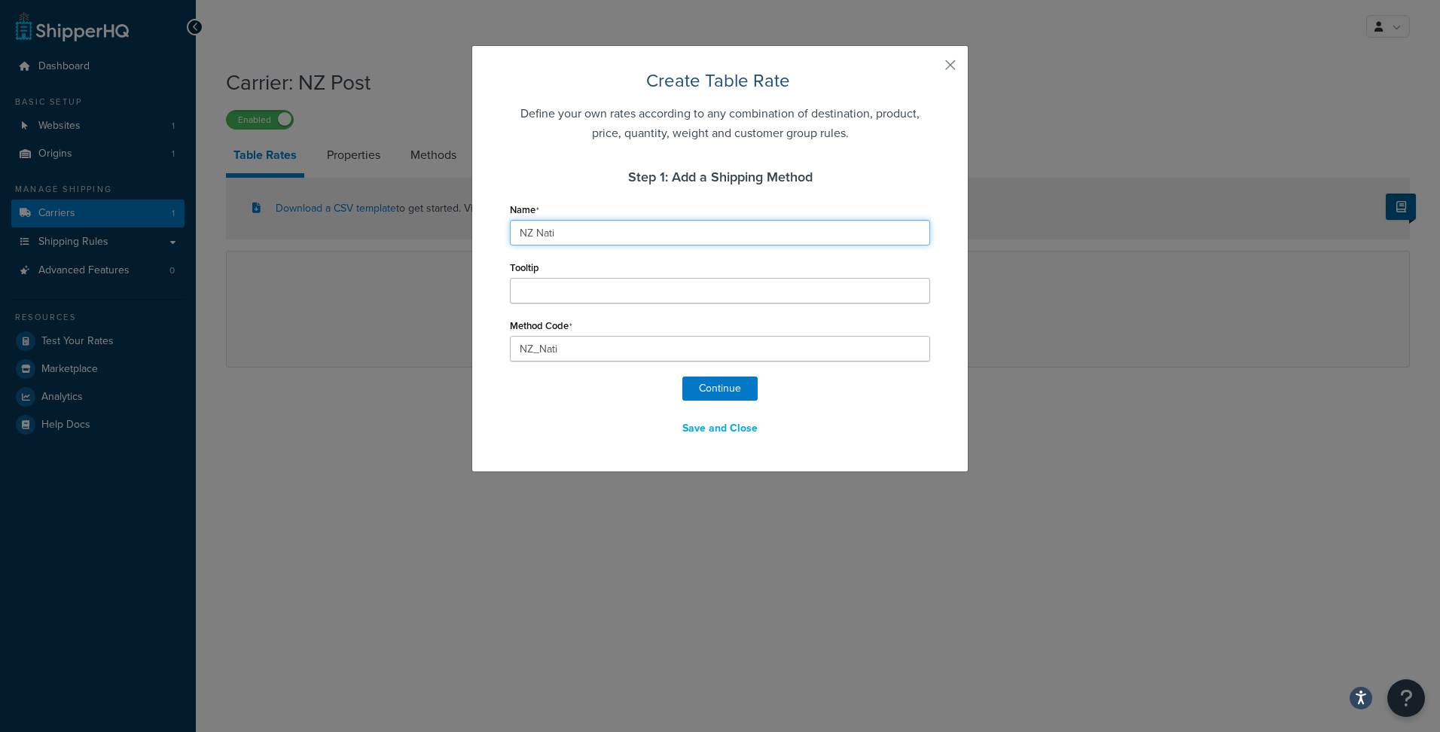
type input "NZ Natio"
type input "NZ_Natio"
type input "NZ Nation"
type input "NZ_Nation"
type input "NZ Nationw"
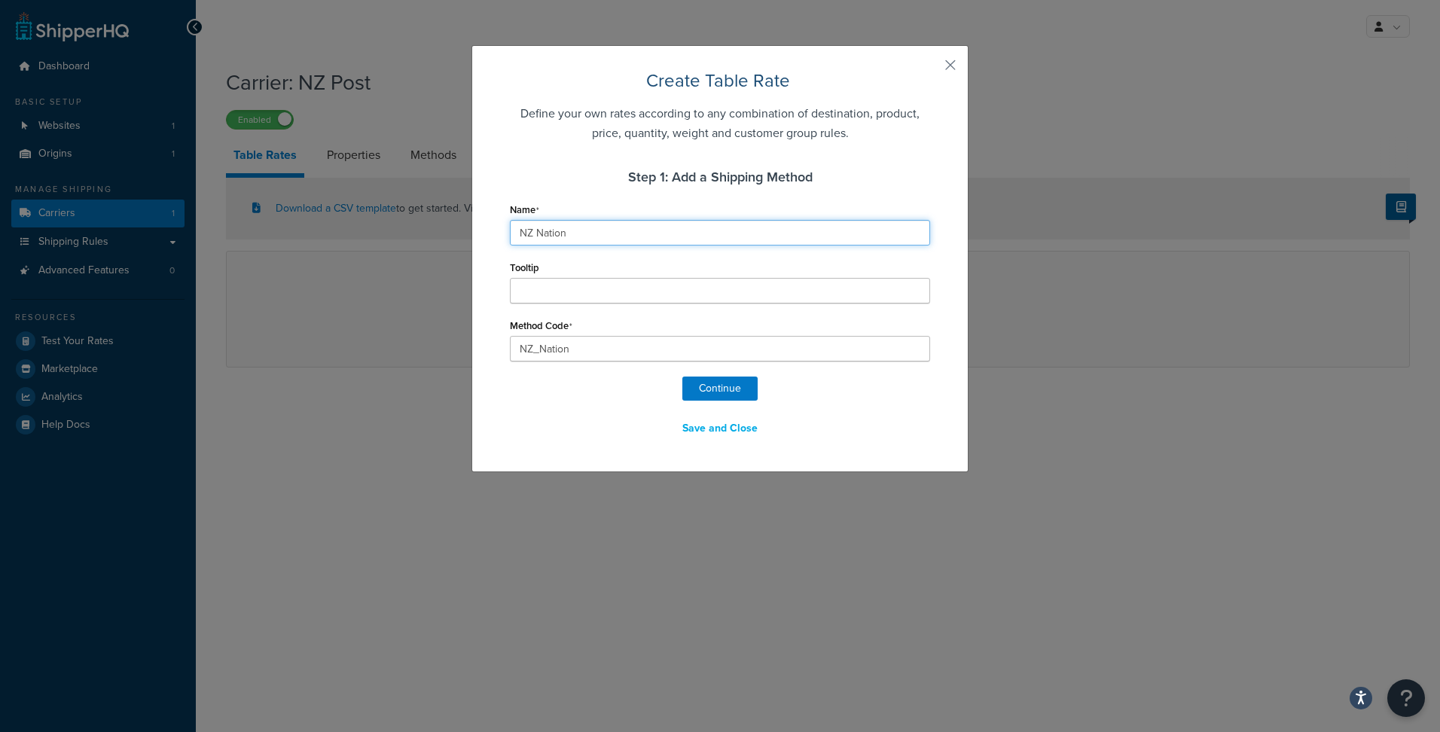
type input "NZ_Nationw"
type input "NZ Nationwi"
type input "NZ_Nationwi"
type input "NZ Nationwis"
type input "NZ_Nationwis"
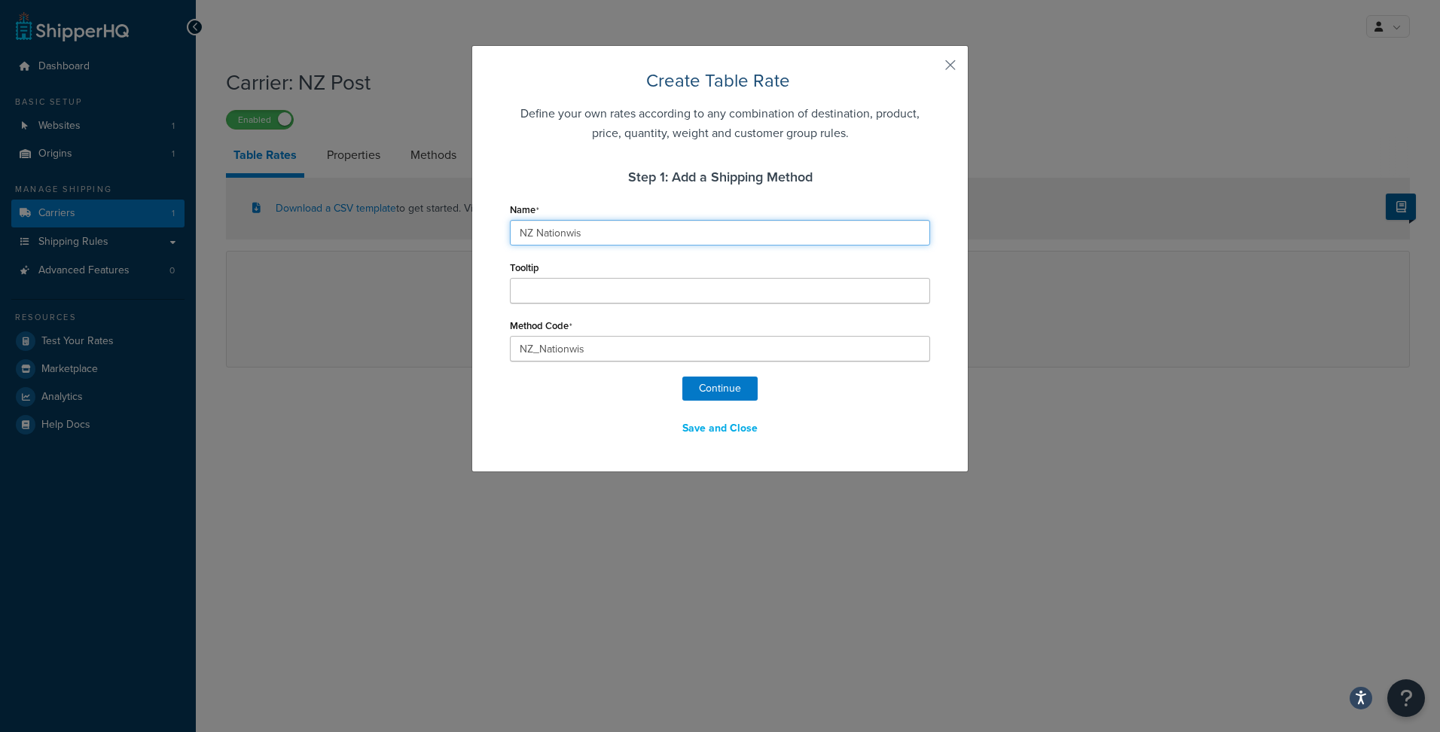
type input "NZ Nationwi"
type input "NZ_Nationwi"
type input "NZ Nationwid"
type input "NZ_Nationwid"
type input "NZ Nationwide"
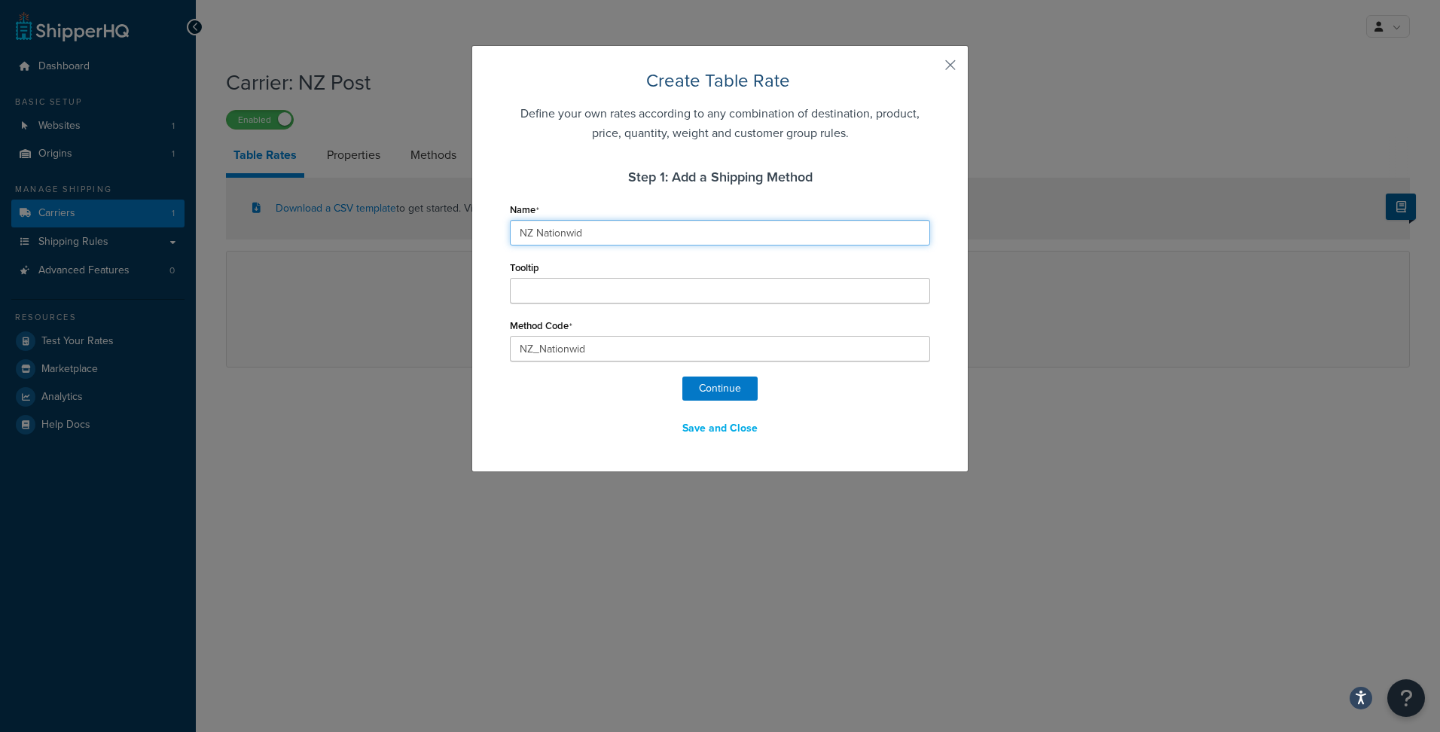
type input "NZ_Nationwide"
type input "NZ Nationwide"
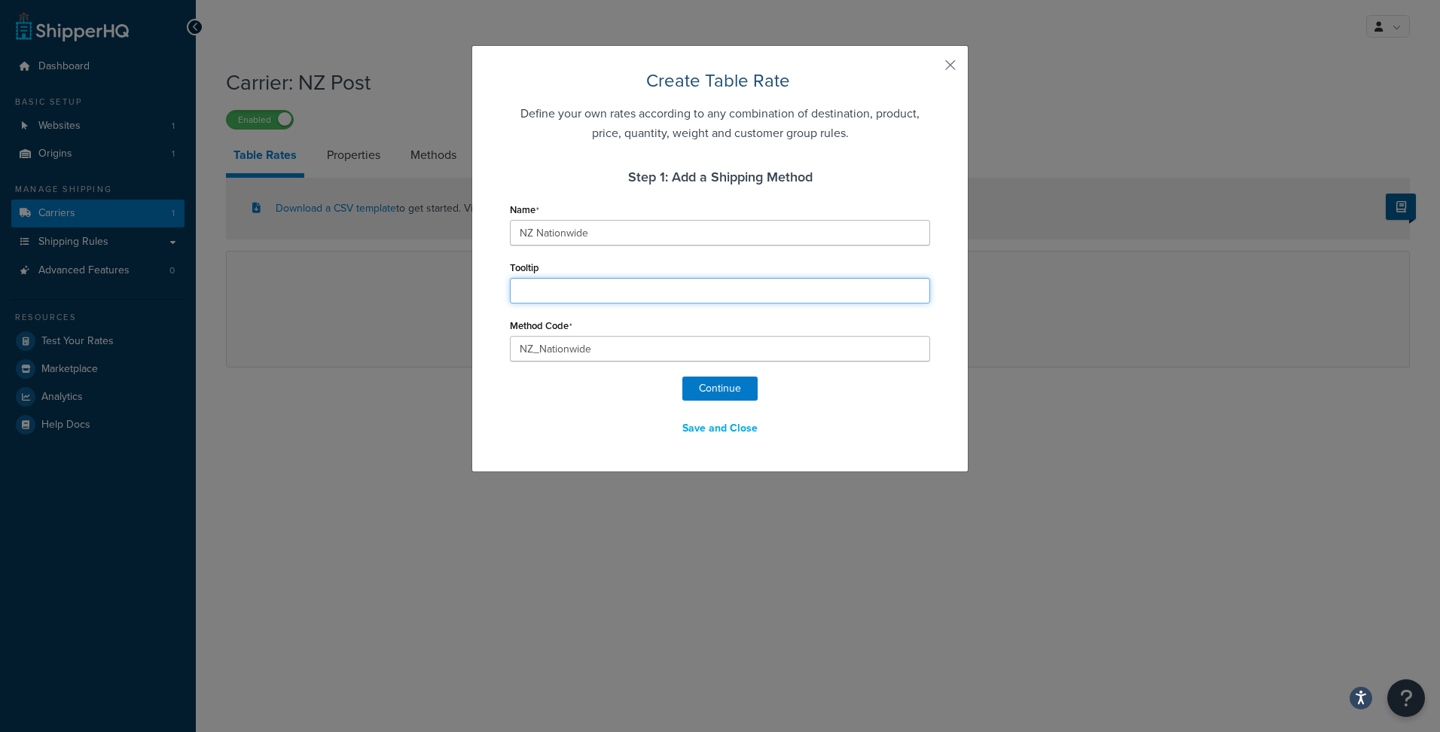
click at [586, 291] on input "Tooltip" at bounding box center [720, 291] width 420 height 26
click at [721, 395] on button "Continue" at bounding box center [719, 389] width 75 height 24
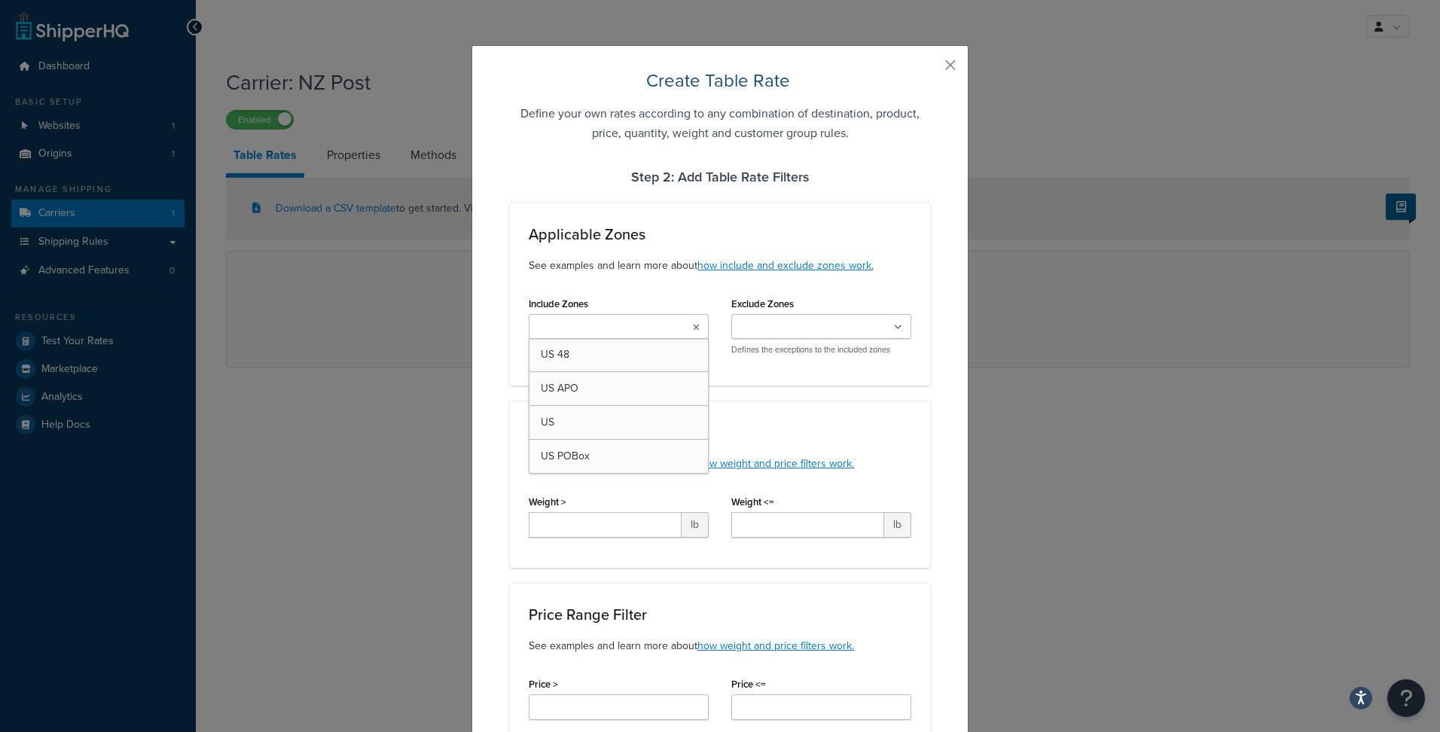
click at [688, 332] on ul at bounding box center [619, 326] width 180 height 25
select select "181327"
type input "n"
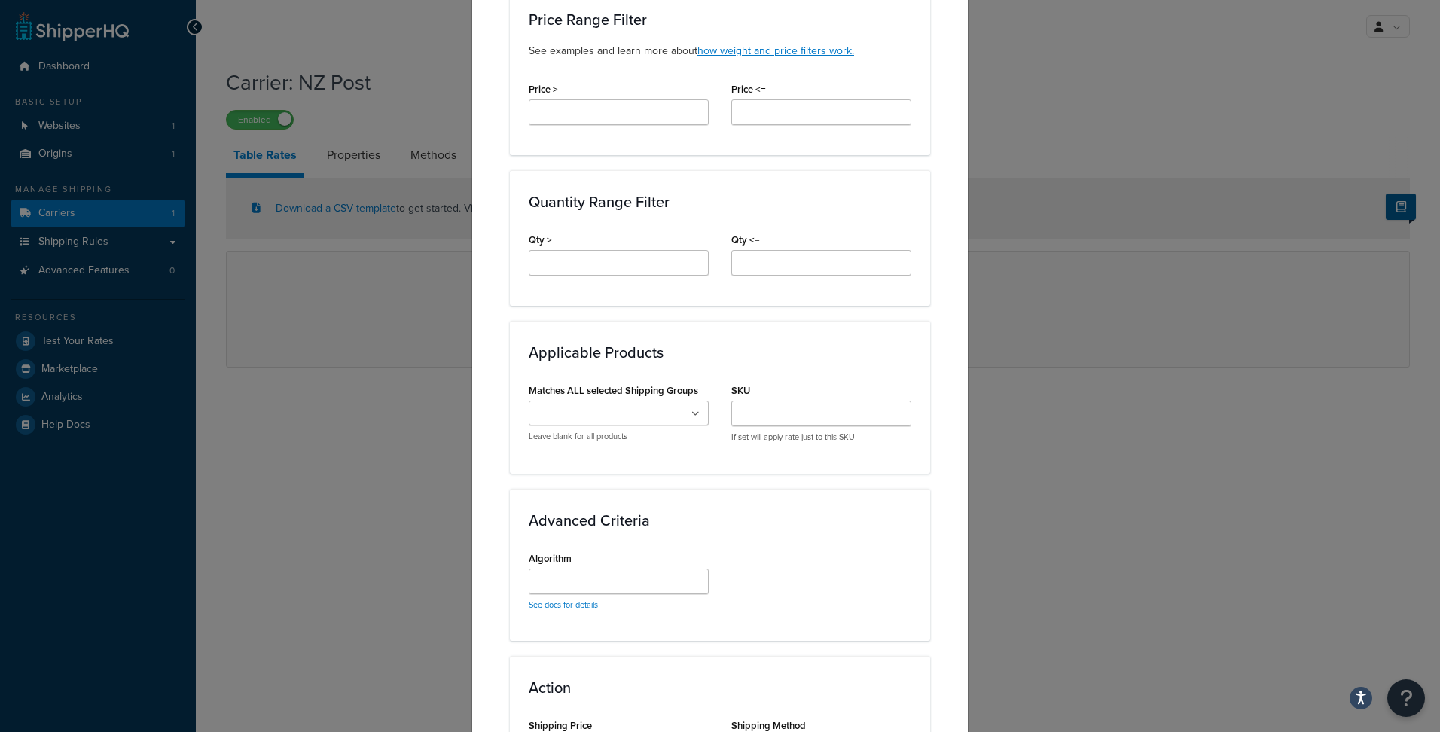
scroll to position [810, 0]
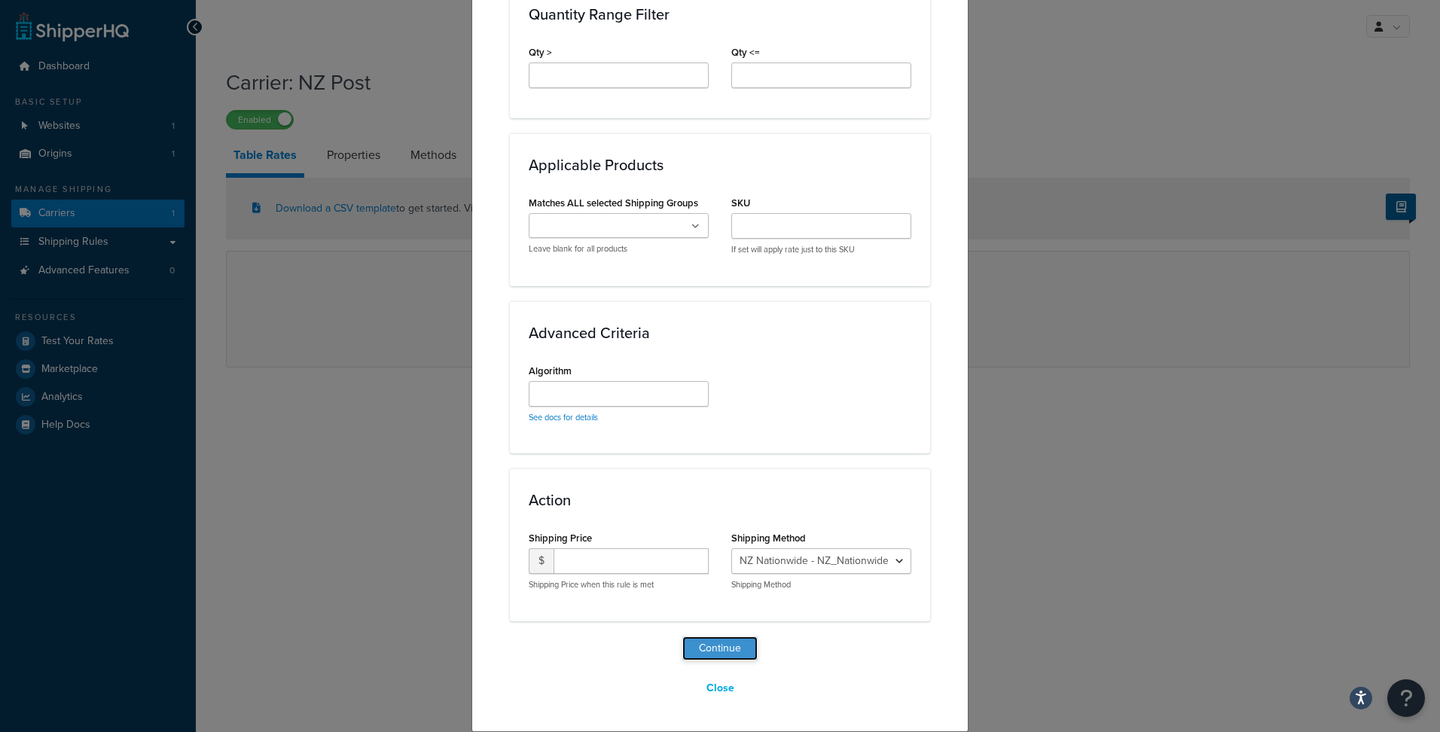
click at [722, 646] on button "Continue" at bounding box center [719, 648] width 75 height 24
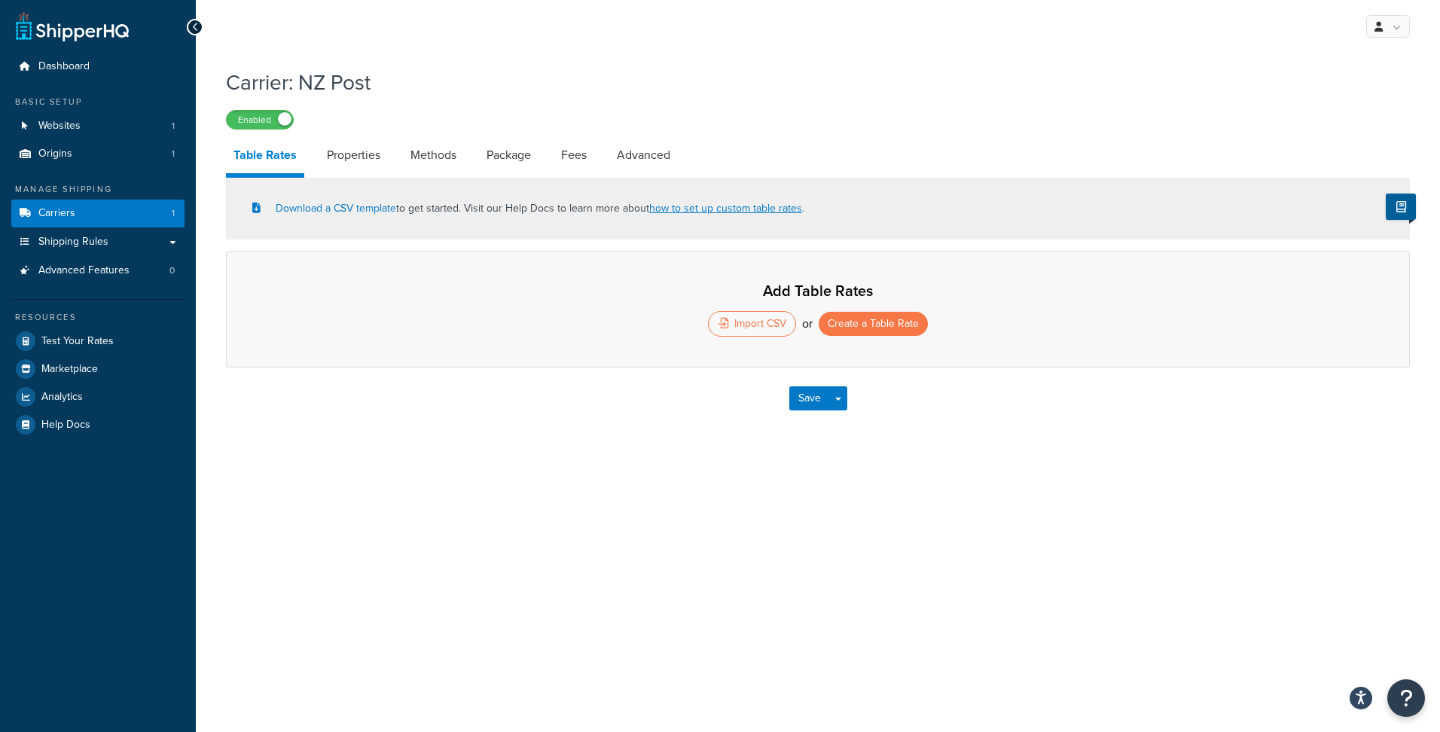
select select "25"
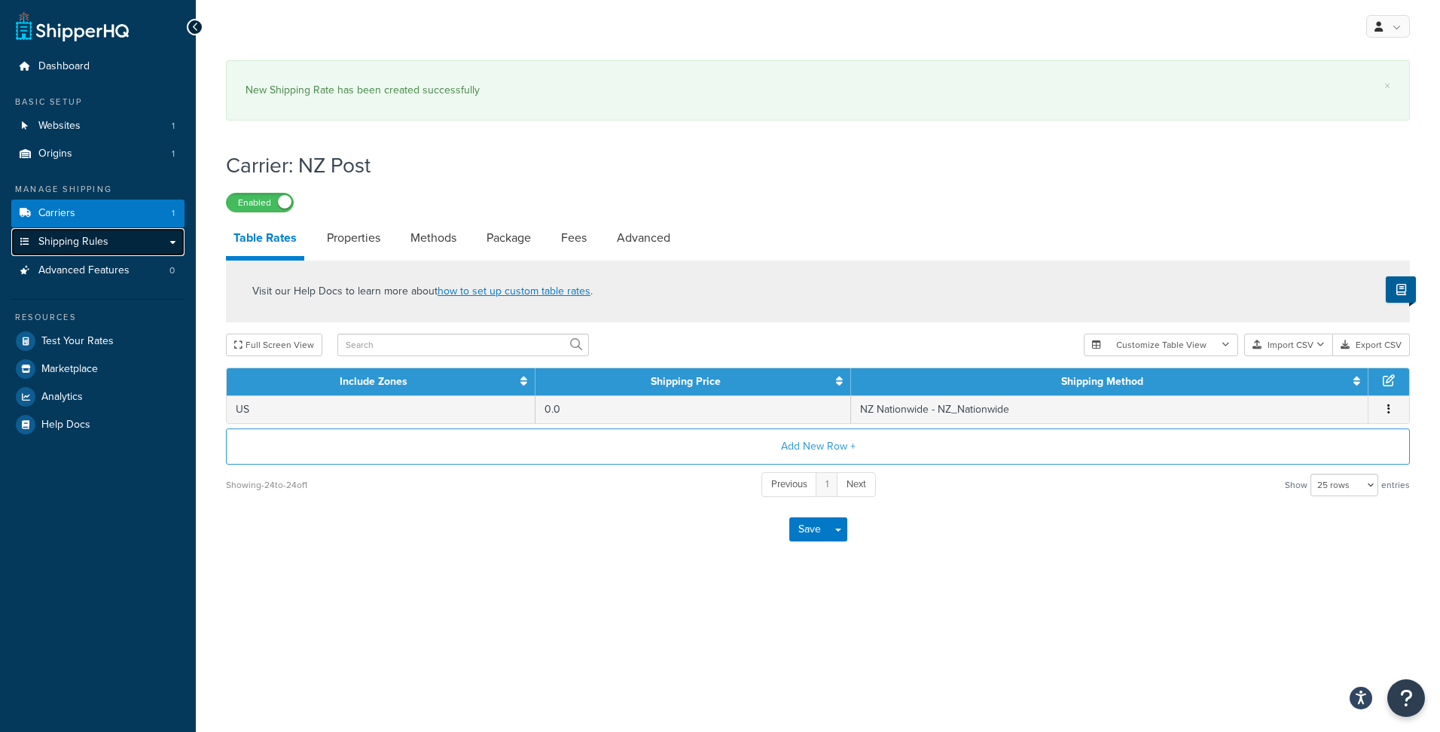
click at [83, 249] on link "Shipping Rules" at bounding box center [97, 242] width 173 height 28
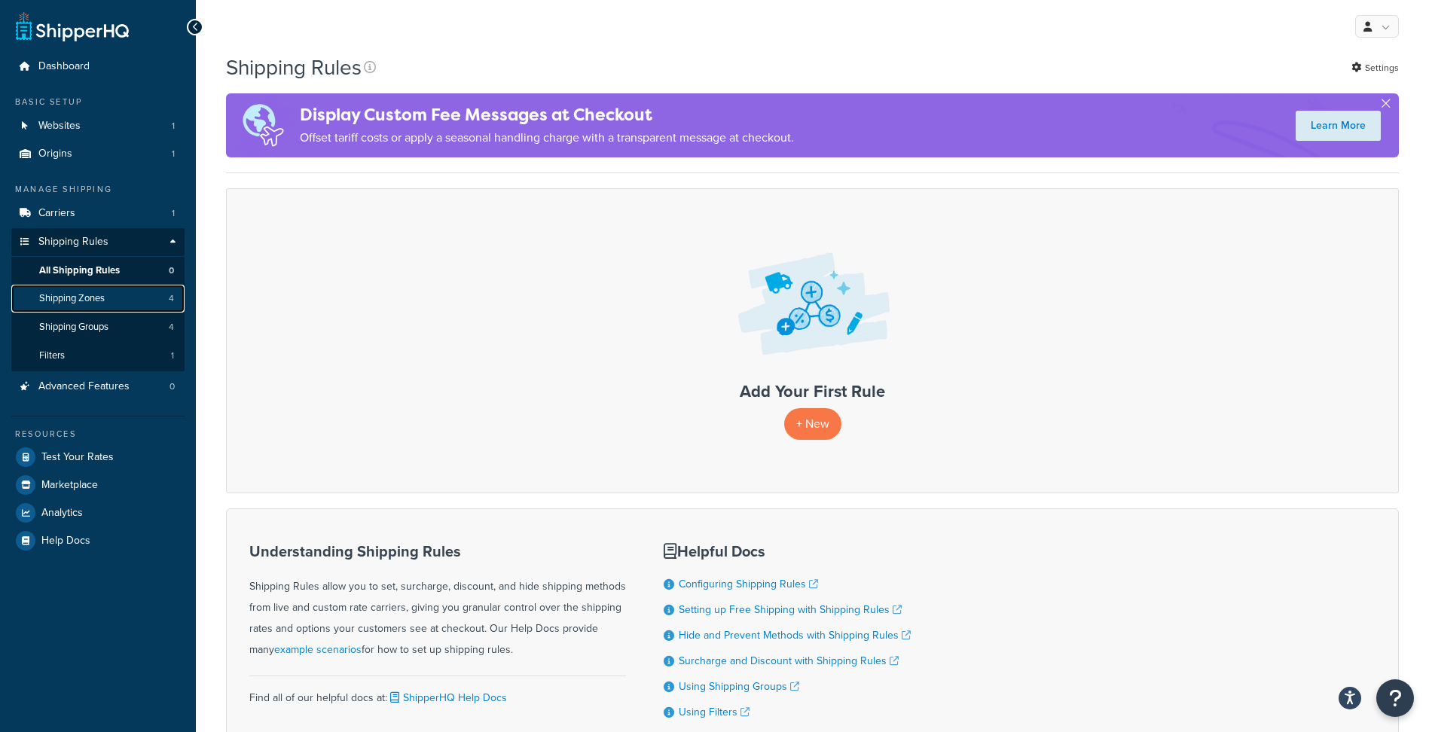
click at [102, 301] on span "Shipping Zones" at bounding box center [72, 298] width 66 height 13
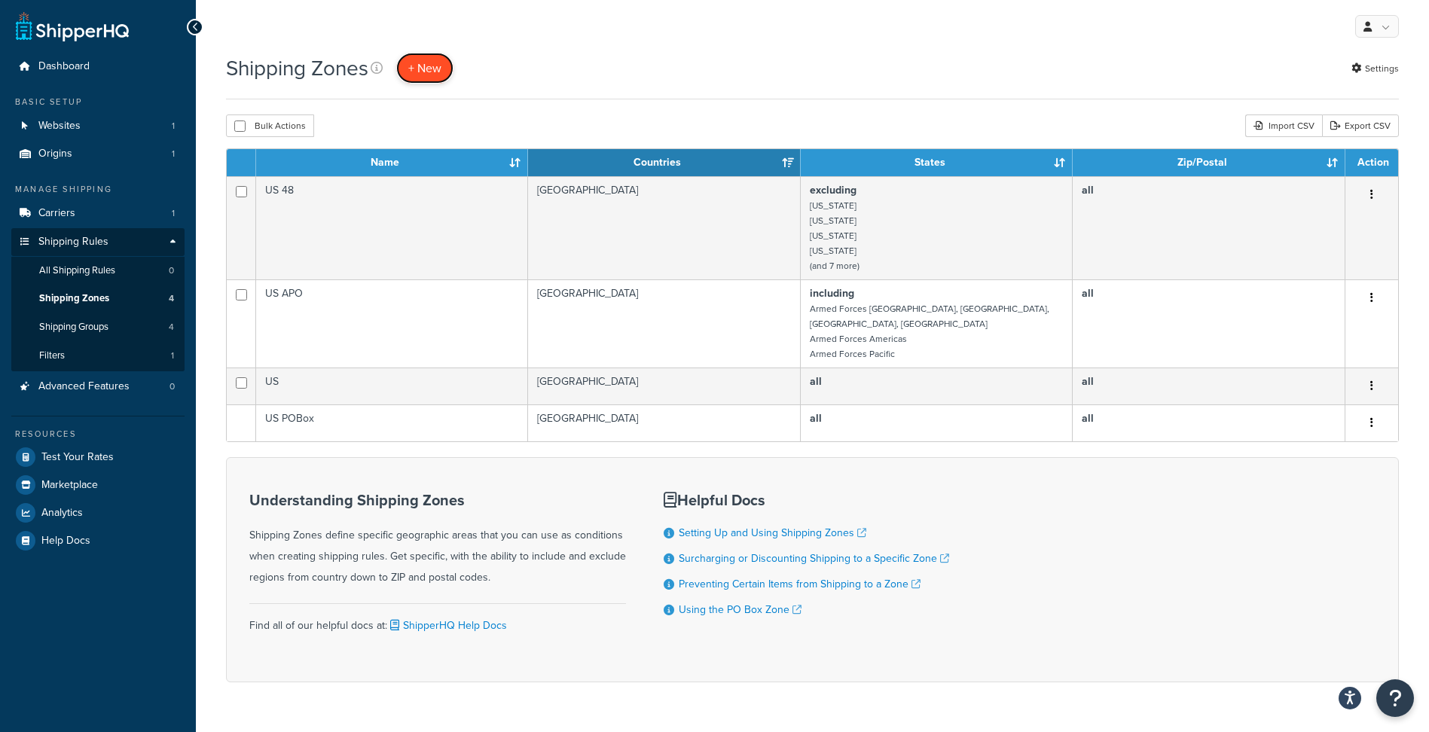
click at [414, 58] on link "+ New" at bounding box center [424, 68] width 57 height 31
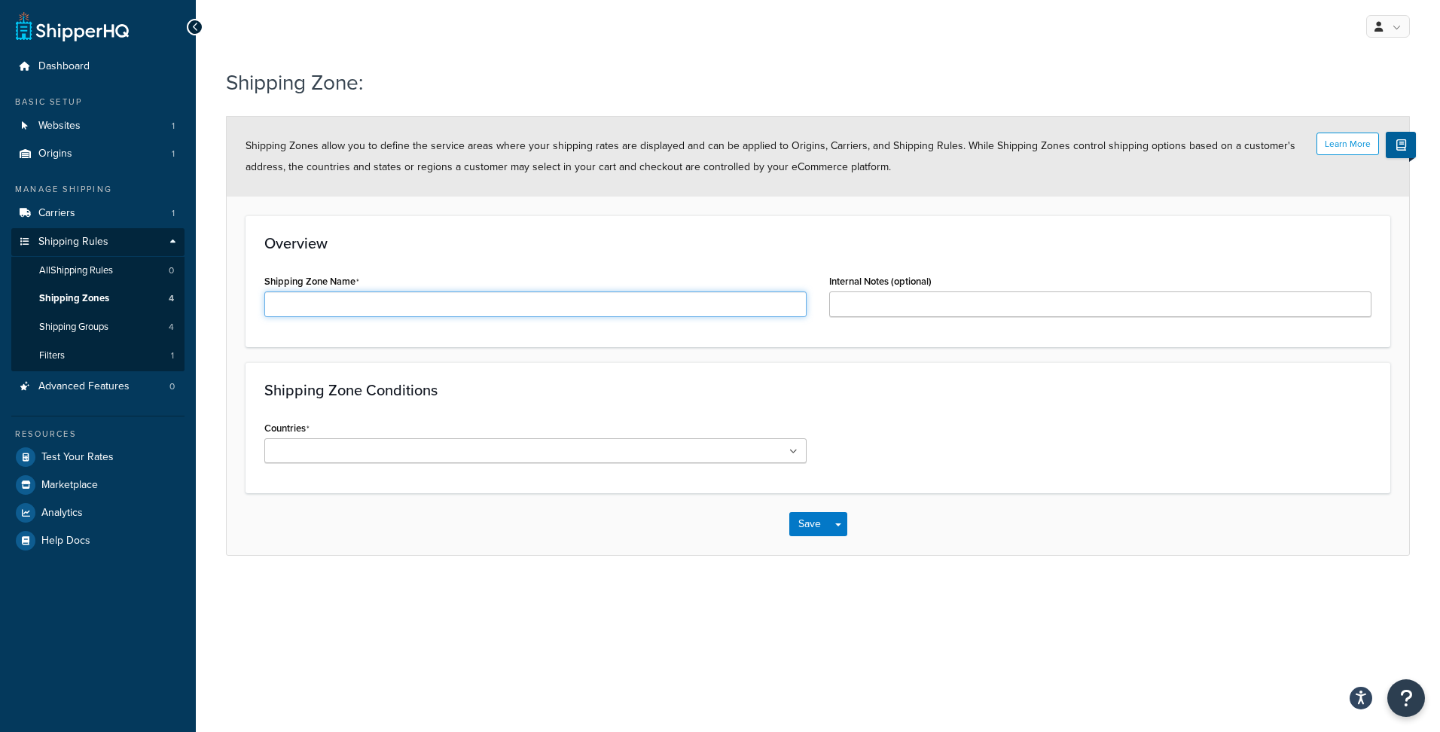
click at [397, 303] on input "Shipping Zone Name" at bounding box center [535, 304] width 542 height 26
type input "NZ"
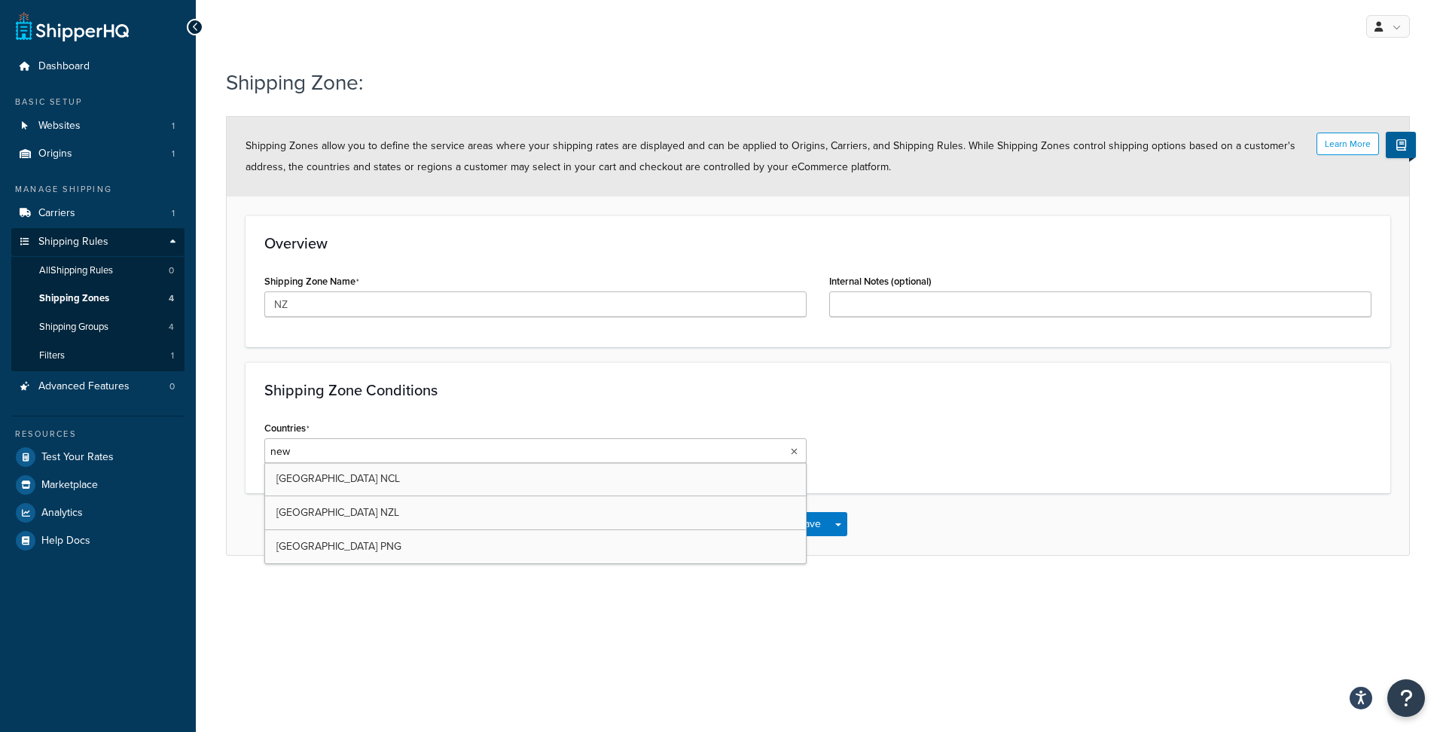
type input "new z"
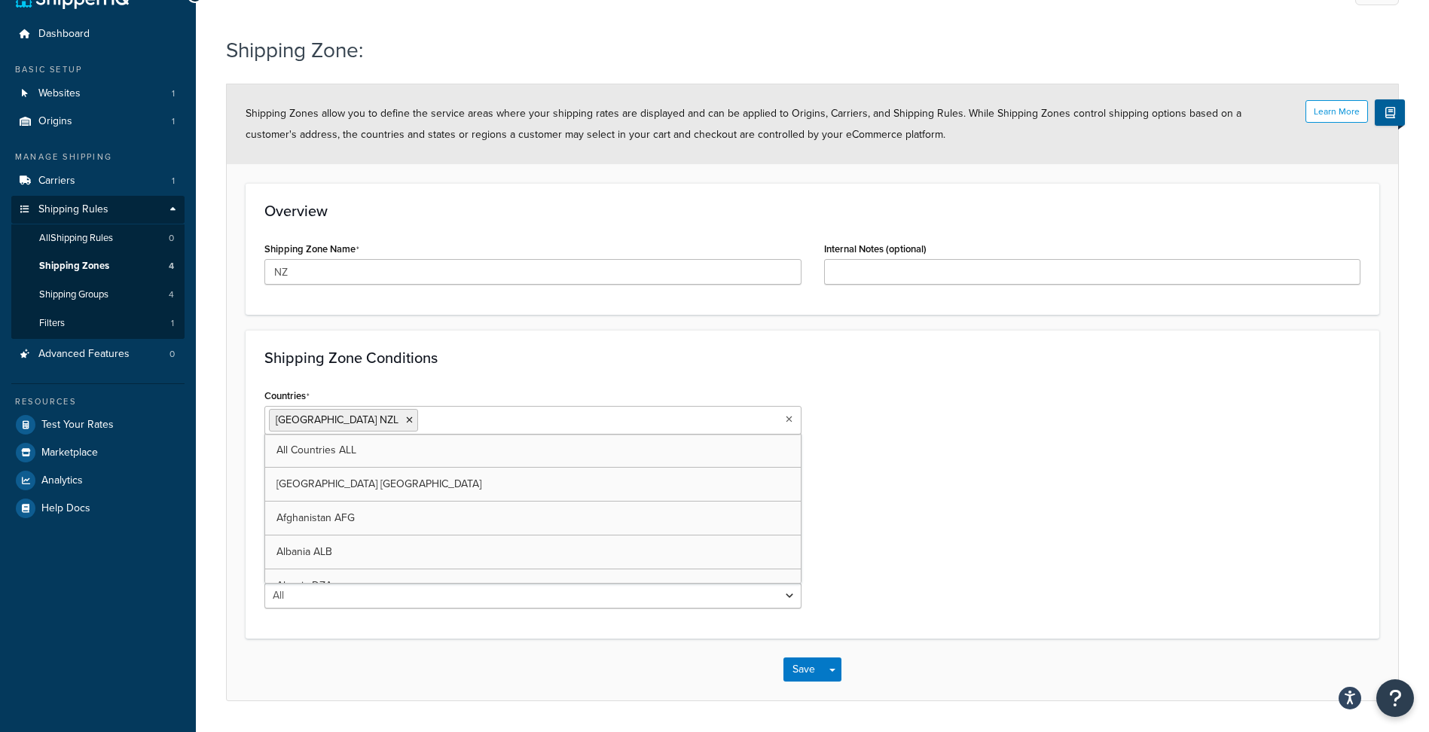
scroll to position [77, 0]
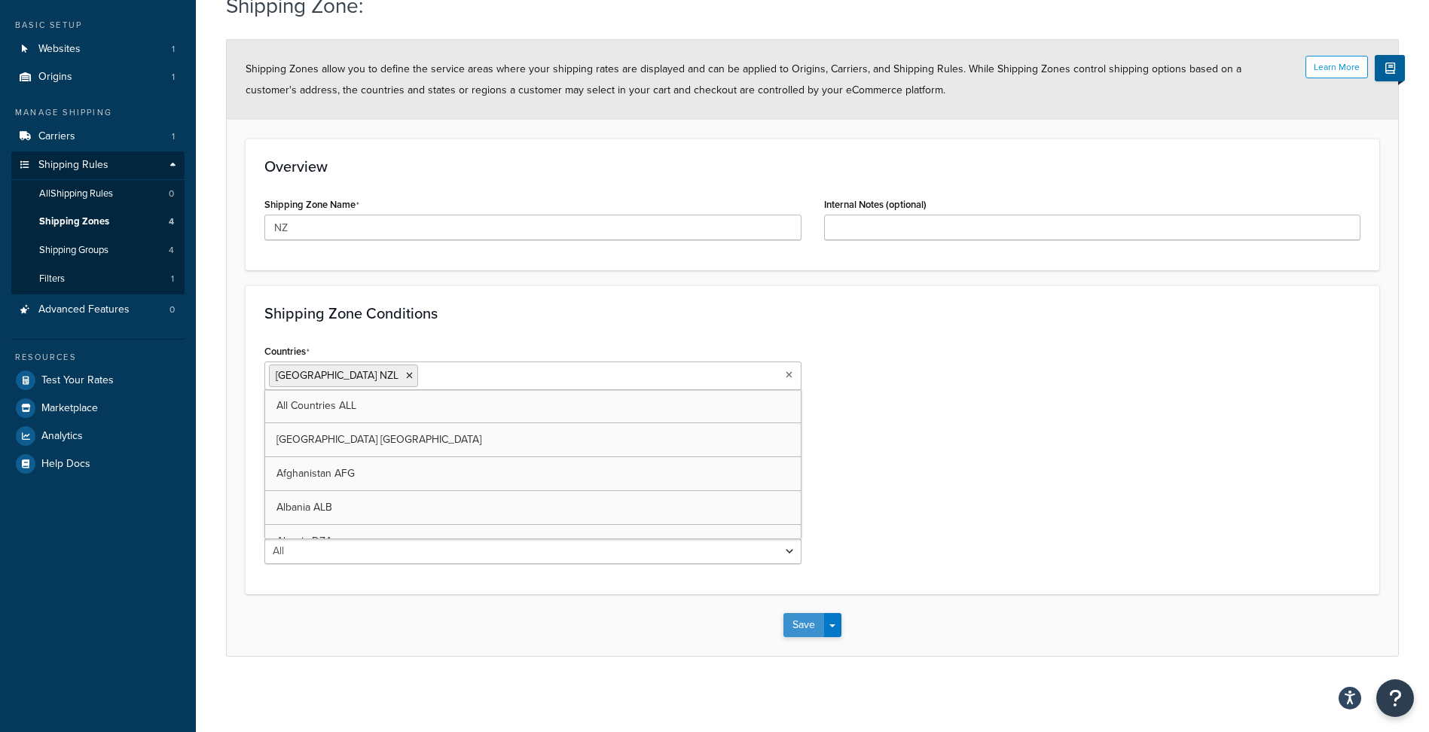
click at [810, 631] on button "Save" at bounding box center [803, 625] width 41 height 24
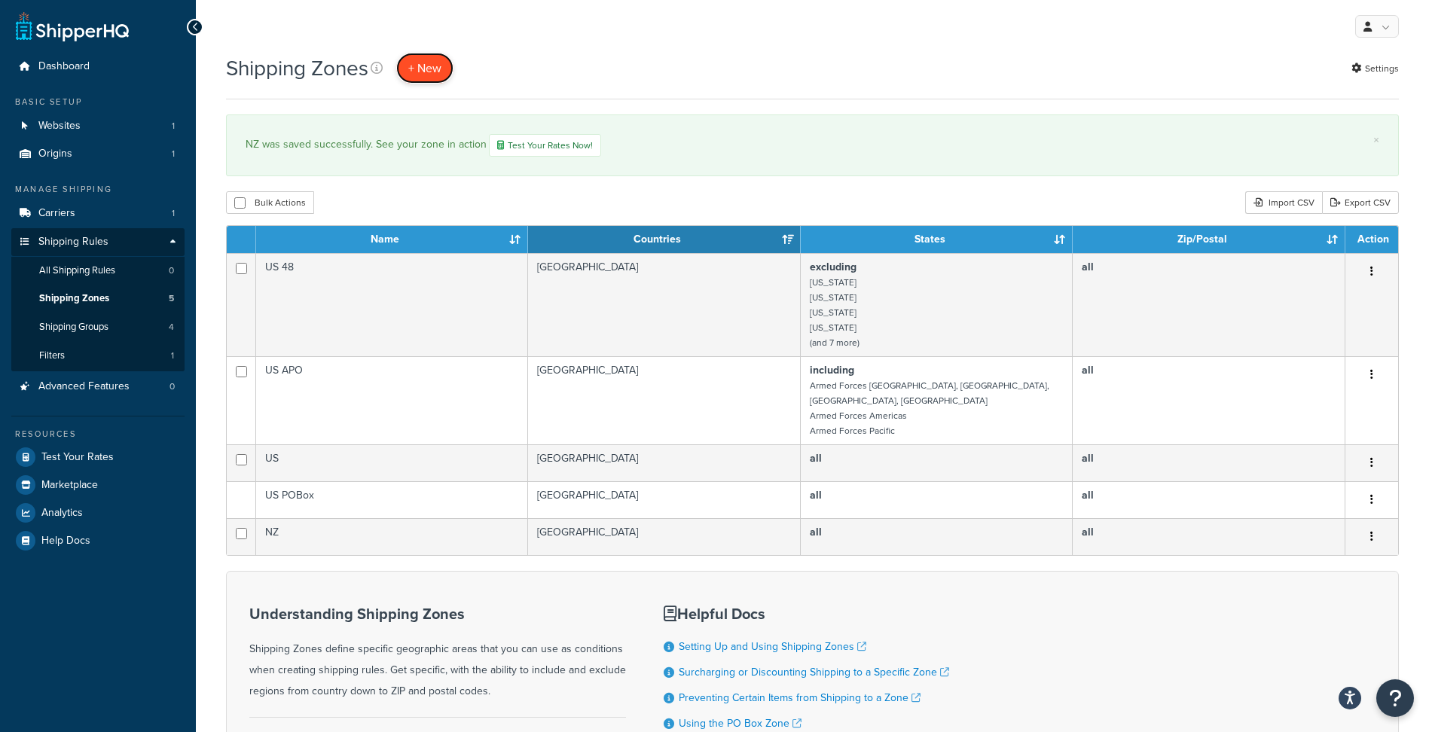
click at [453, 63] on link "+ New" at bounding box center [424, 68] width 57 height 31
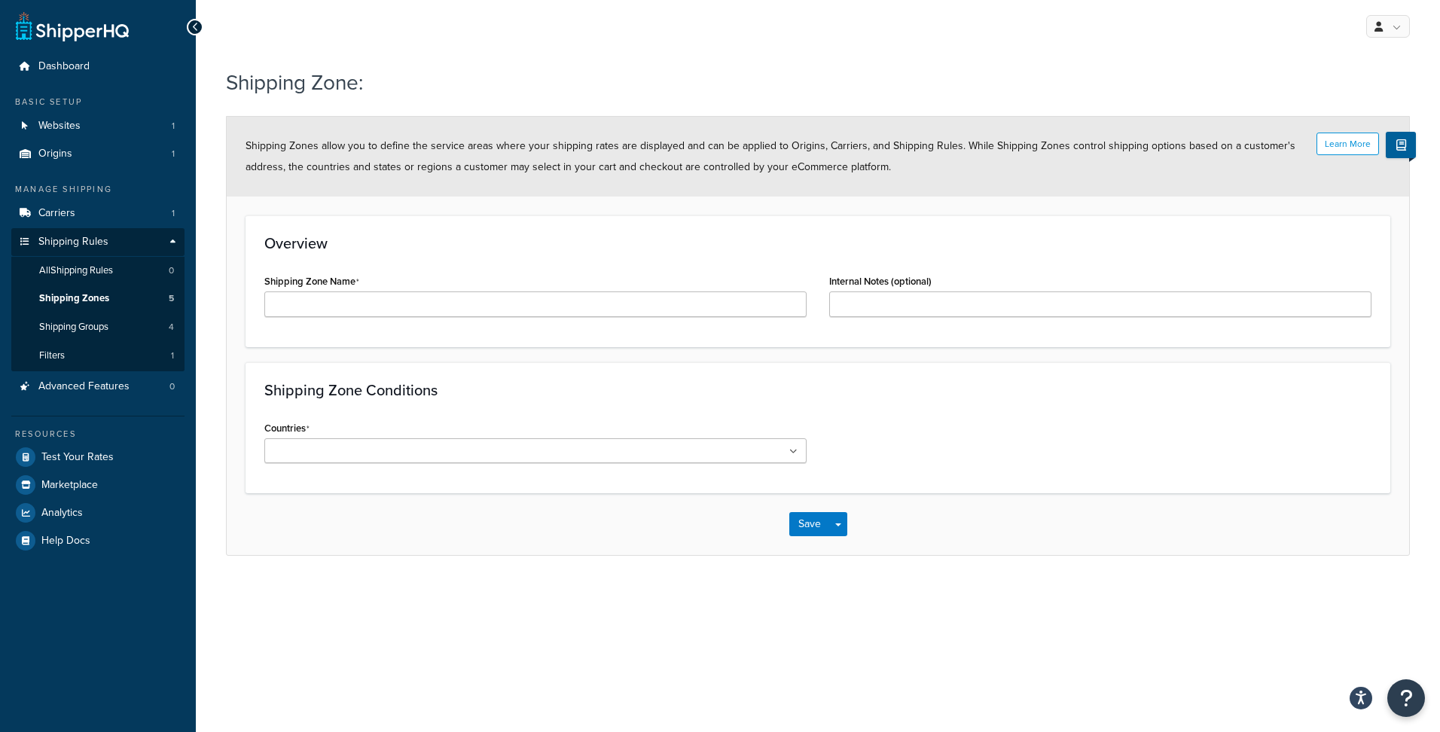
click at [359, 319] on div "Shipping Zone Name" at bounding box center [535, 299] width 565 height 58
click at [364, 310] on input "Shipping Zone Name" at bounding box center [535, 304] width 542 height 26
type input "AU"
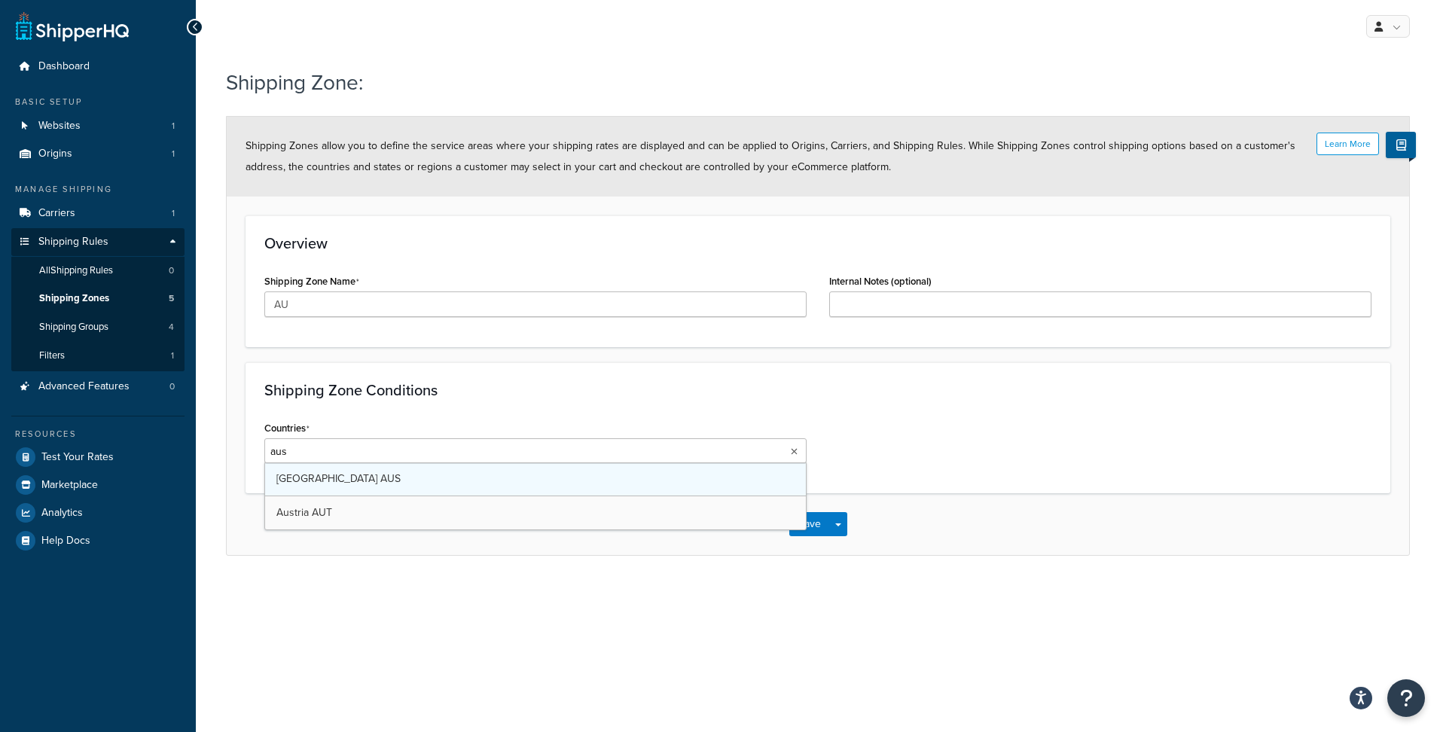
type input "aus"
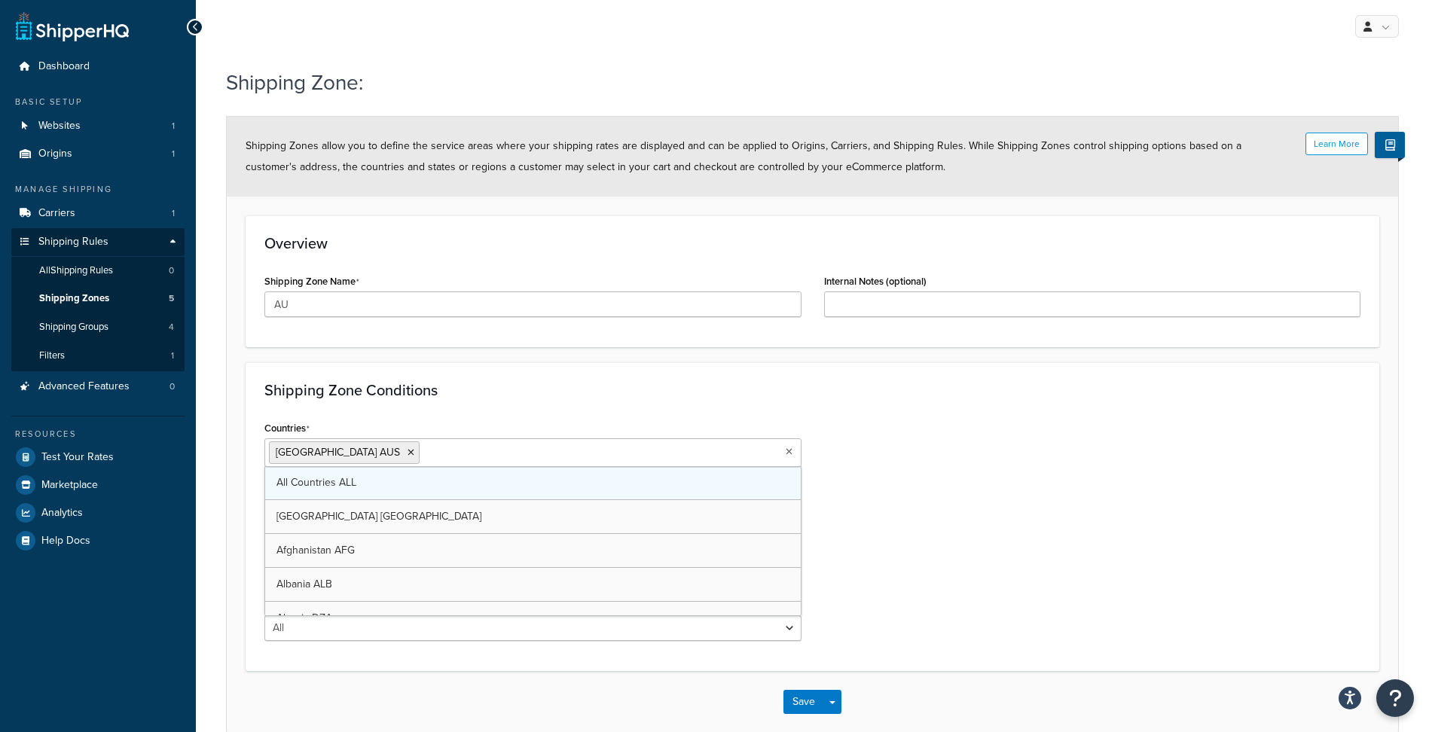
click at [938, 572] on div "Countries [GEOGRAPHIC_DATA] [GEOGRAPHIC_DATA] All Countries ALL [GEOGRAPHIC_DAT…" at bounding box center [812, 534] width 1118 height 235
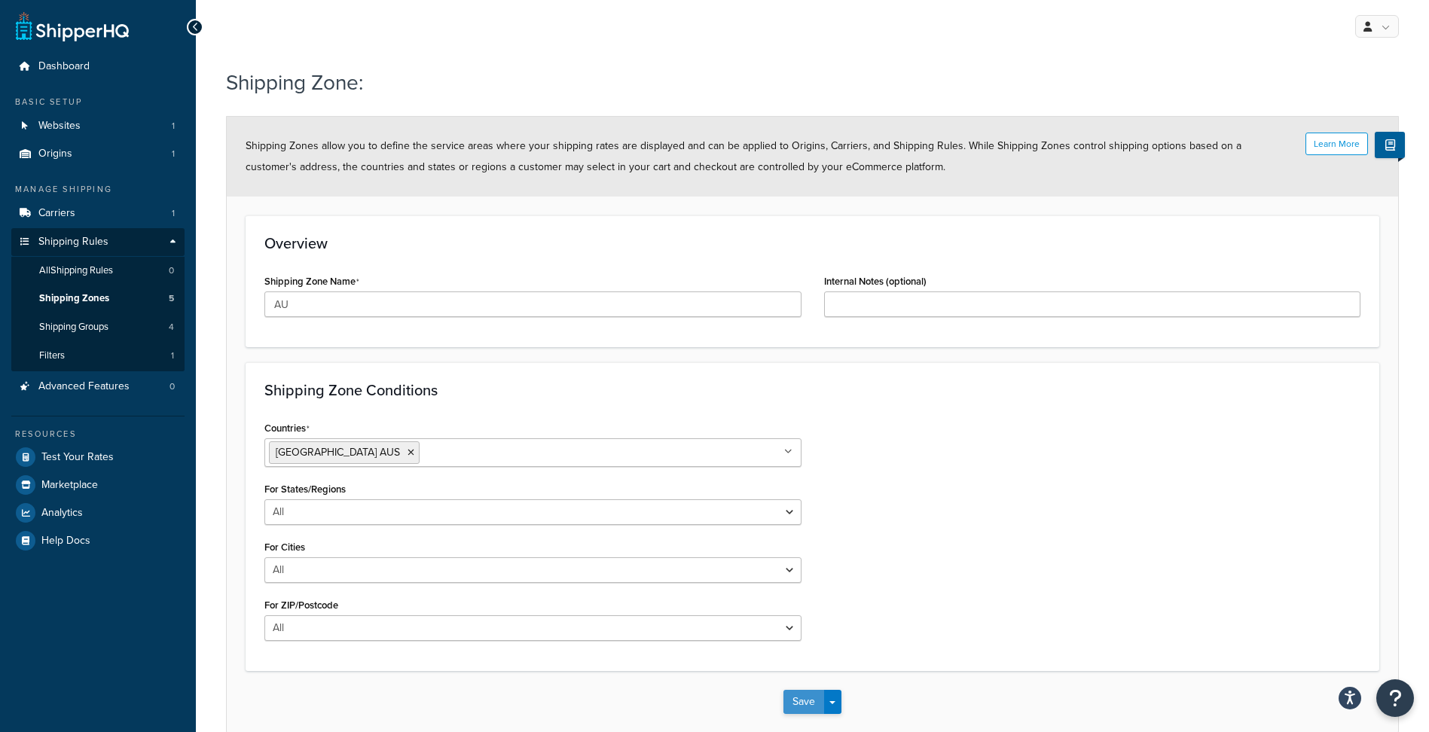
click at [813, 691] on button "Save" at bounding box center [803, 702] width 41 height 24
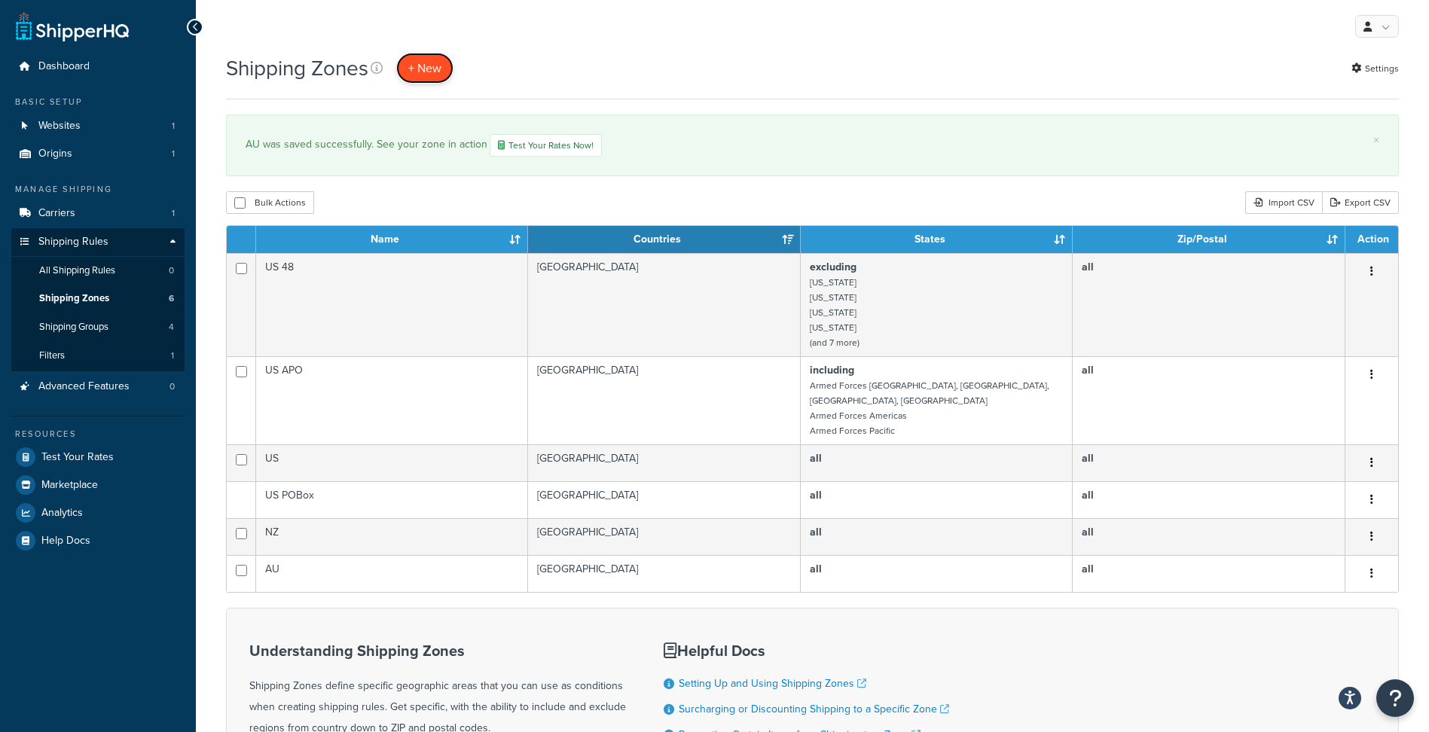
click at [417, 63] on span "+ New" at bounding box center [424, 67] width 33 height 17
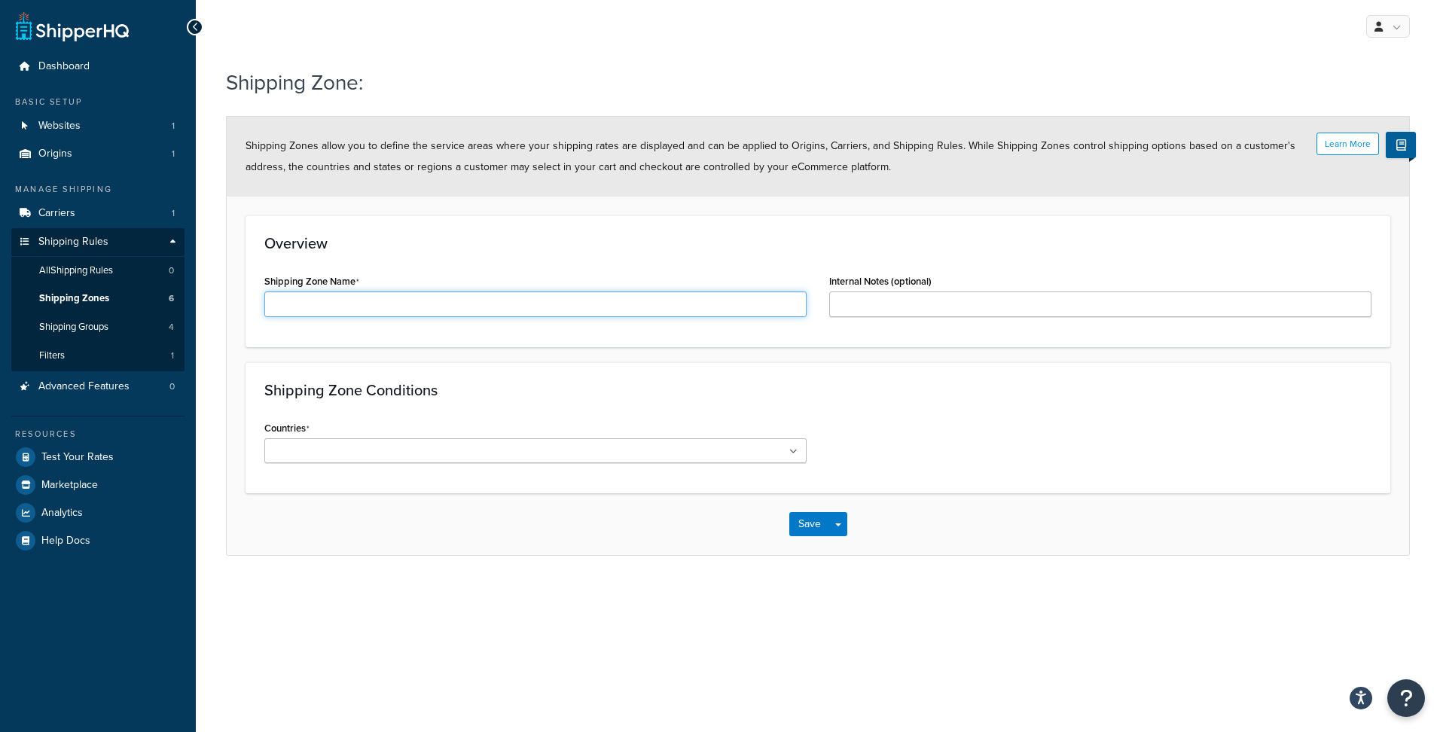
click at [341, 306] on input "Shipping Zone Name" at bounding box center [535, 304] width 542 height 26
type input "Zone c"
click at [386, 455] on input "Countries" at bounding box center [335, 452] width 133 height 17
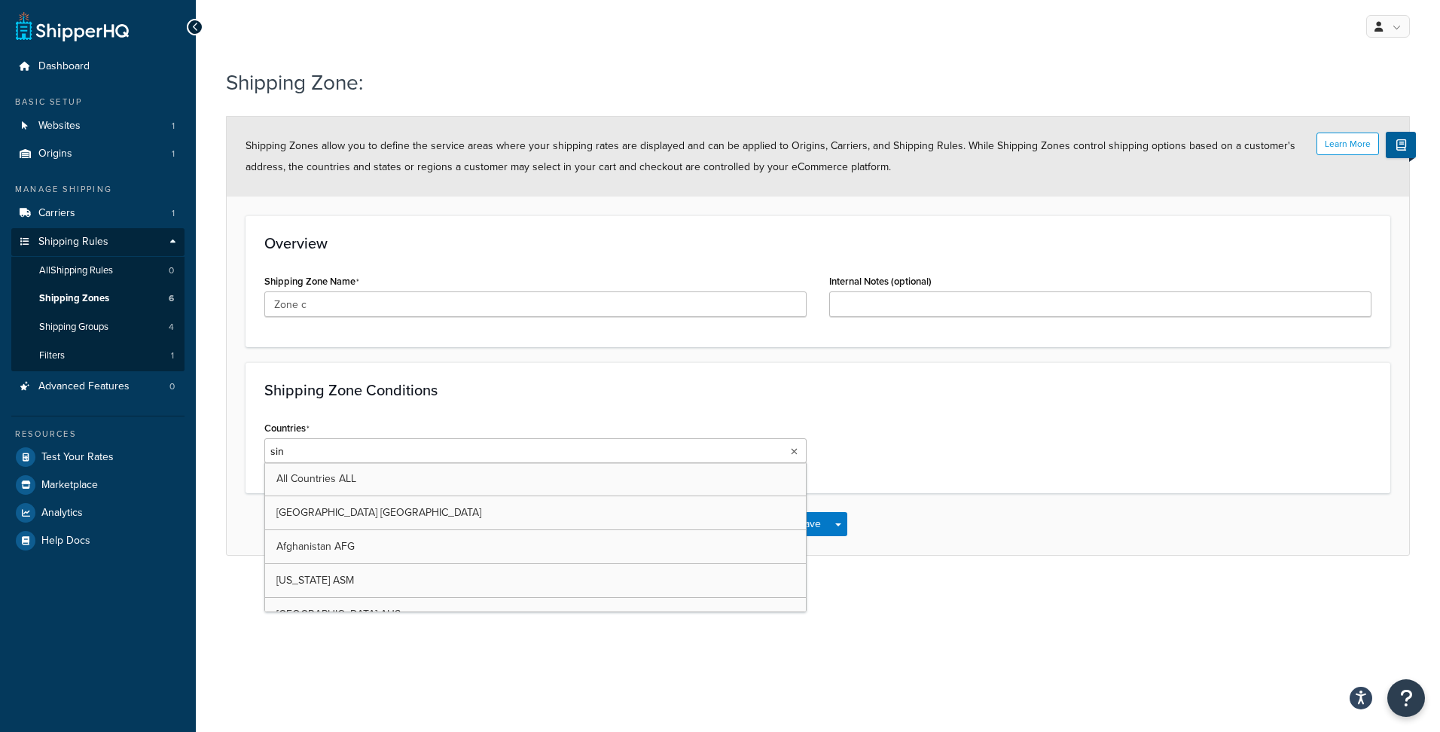
type input "sing"
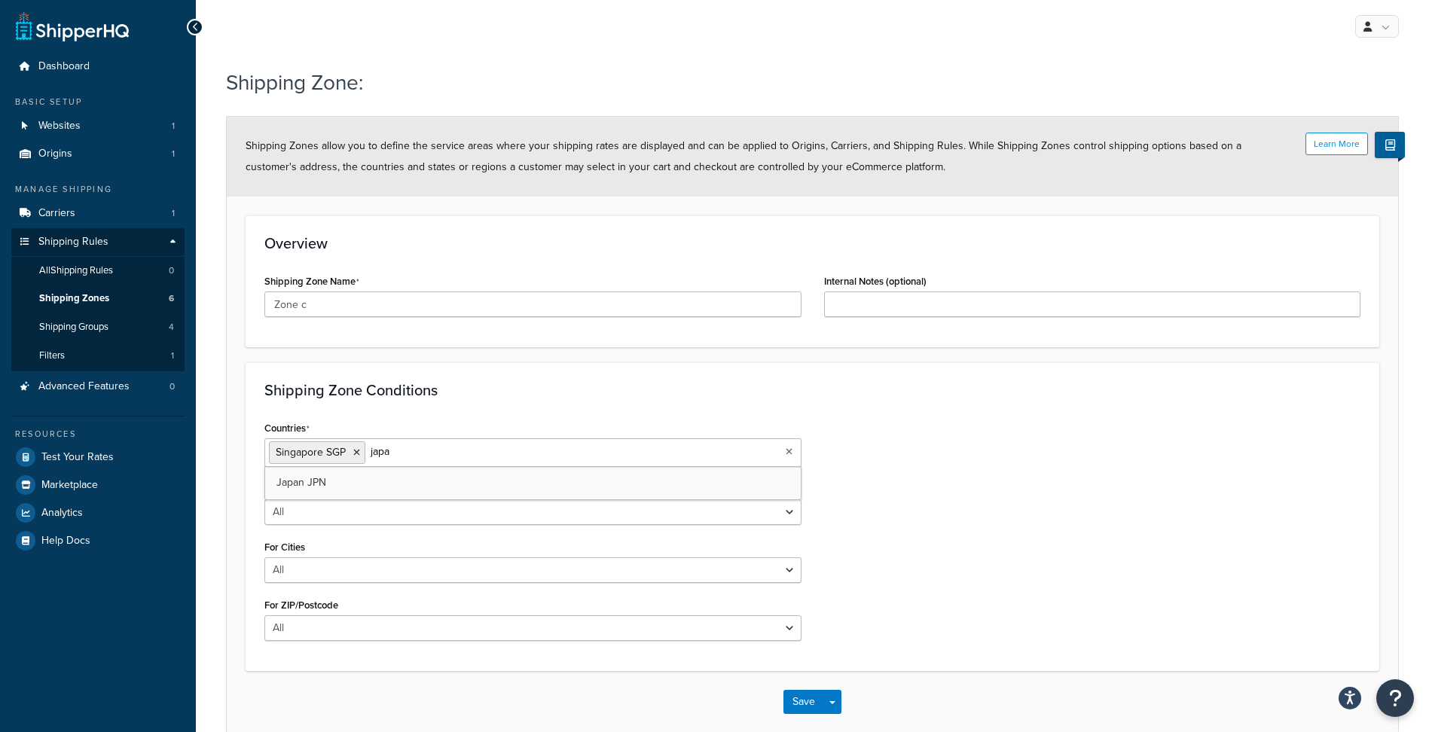
type input "[GEOGRAPHIC_DATA]"
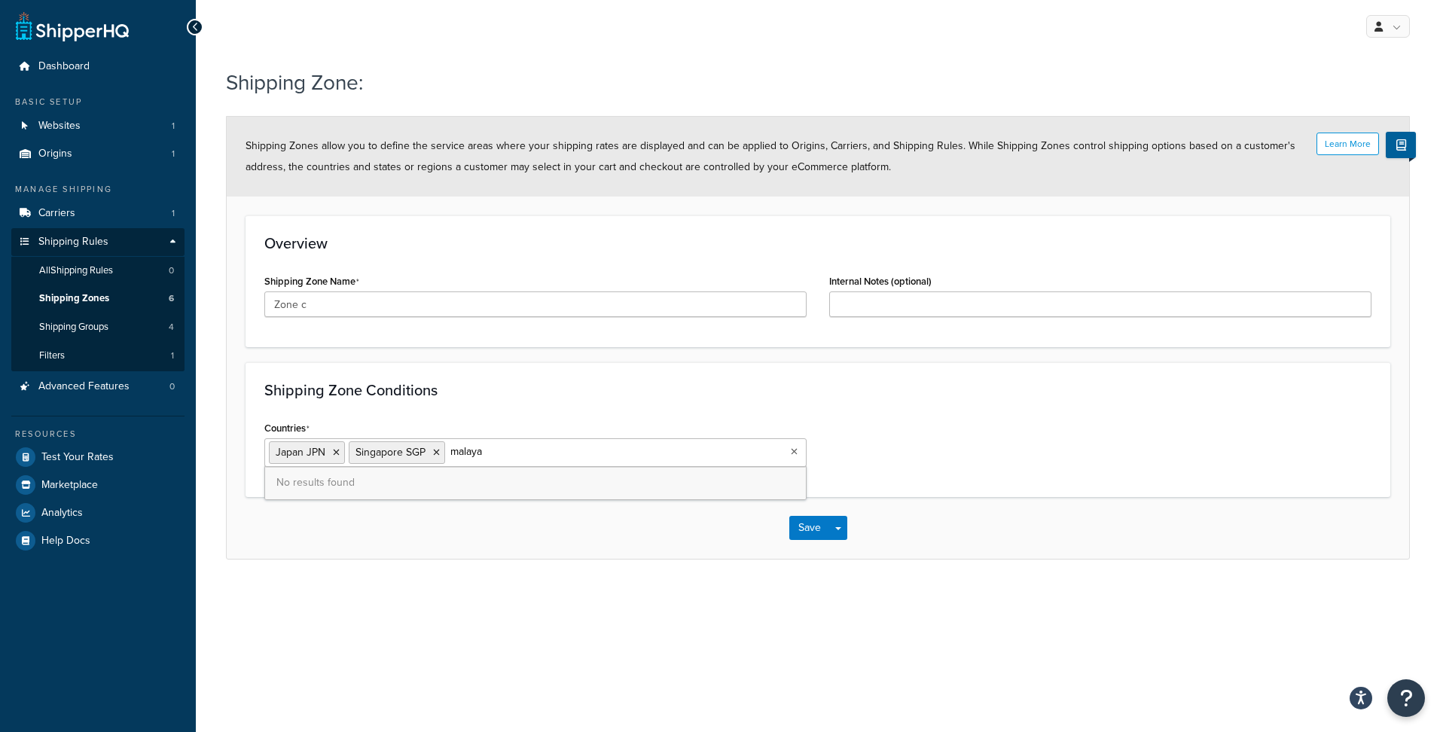
click at [502, 455] on input "malaya" at bounding box center [515, 452] width 133 height 17
type input "[GEOGRAPHIC_DATA]"
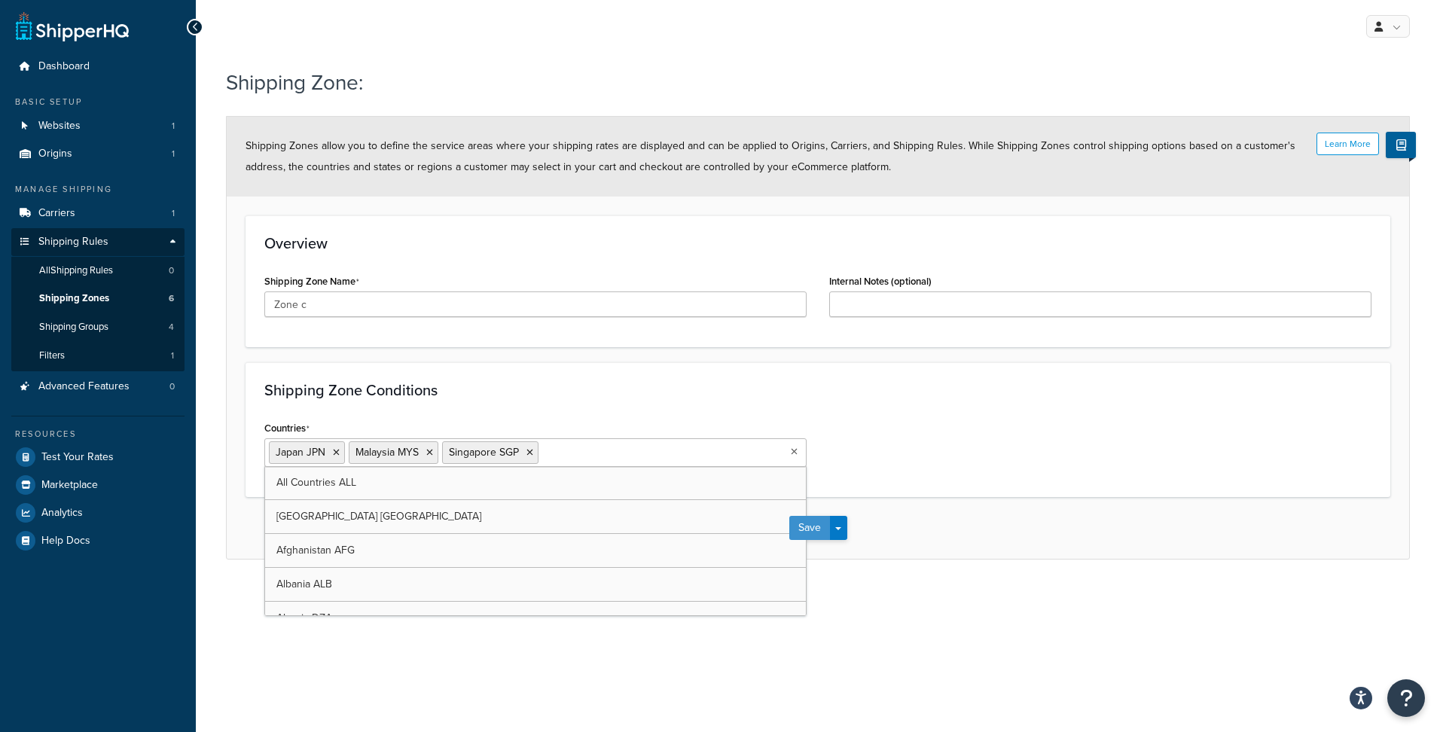
click at [813, 525] on button "Save" at bounding box center [809, 528] width 41 height 24
